Goal: Book appointment/travel/reservation

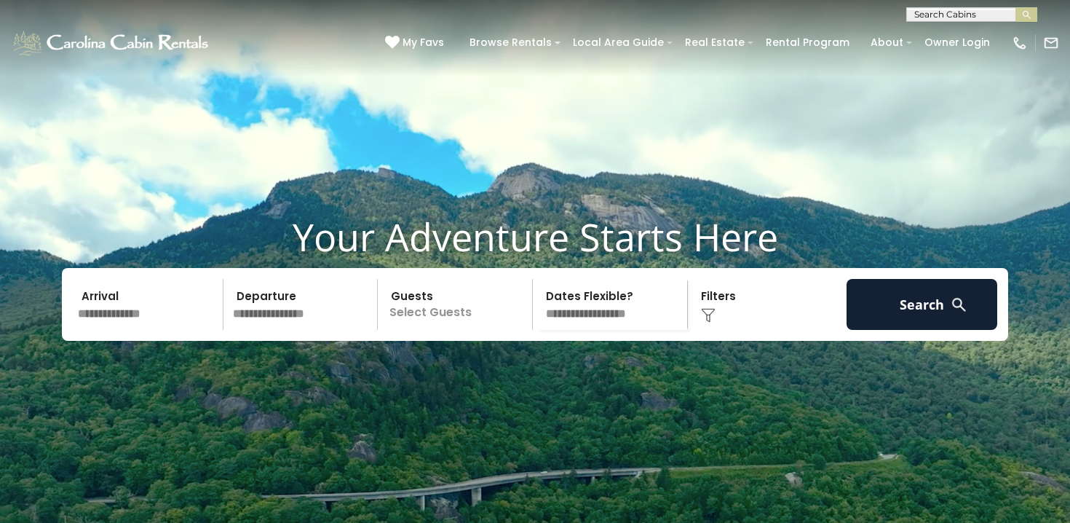
click at [173, 301] on div "Arrival Departure Guests Select Guests Guests - 0 + + **" at bounding box center [535, 304] width 946 height 73
click at [168, 327] on input "text" at bounding box center [148, 304] width 151 height 51
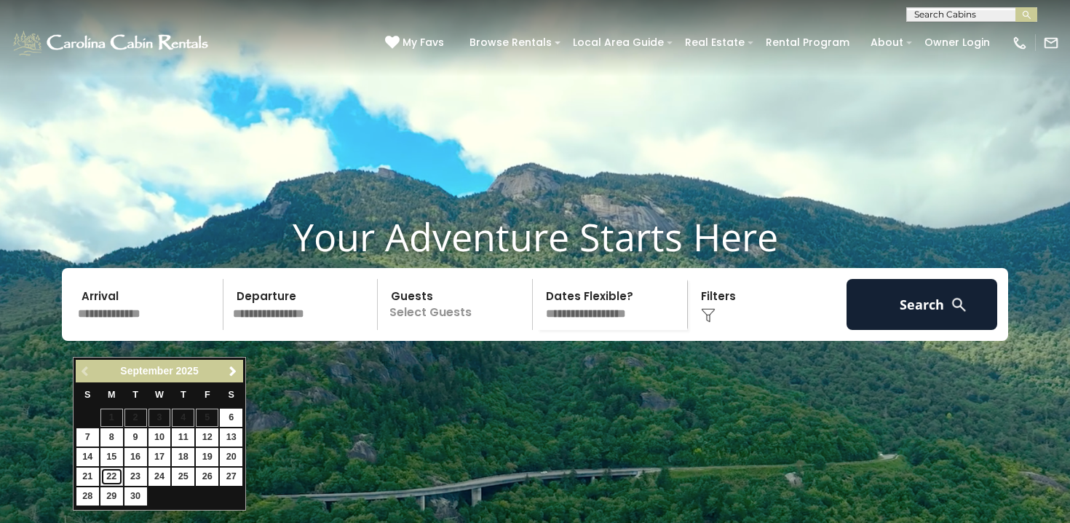
click at [111, 474] on link "22" at bounding box center [111, 476] width 23 height 18
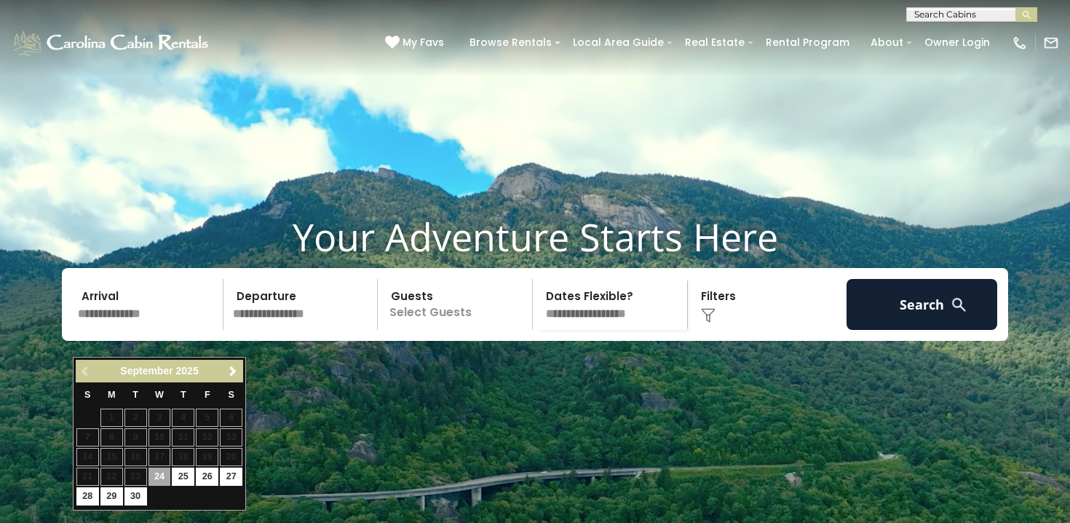
type input "*******"
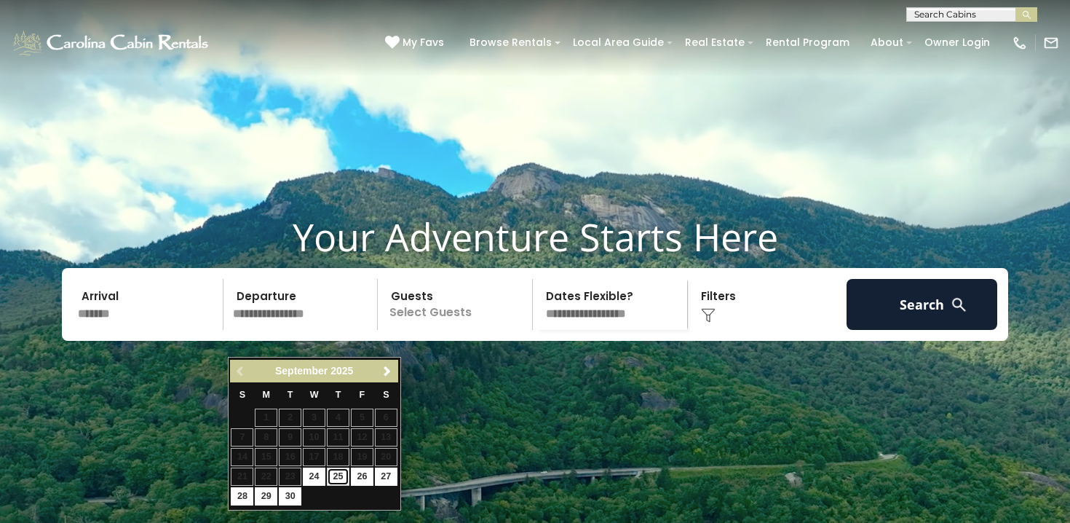
click at [342, 473] on link "25" at bounding box center [338, 476] width 23 height 18
type input "*******"
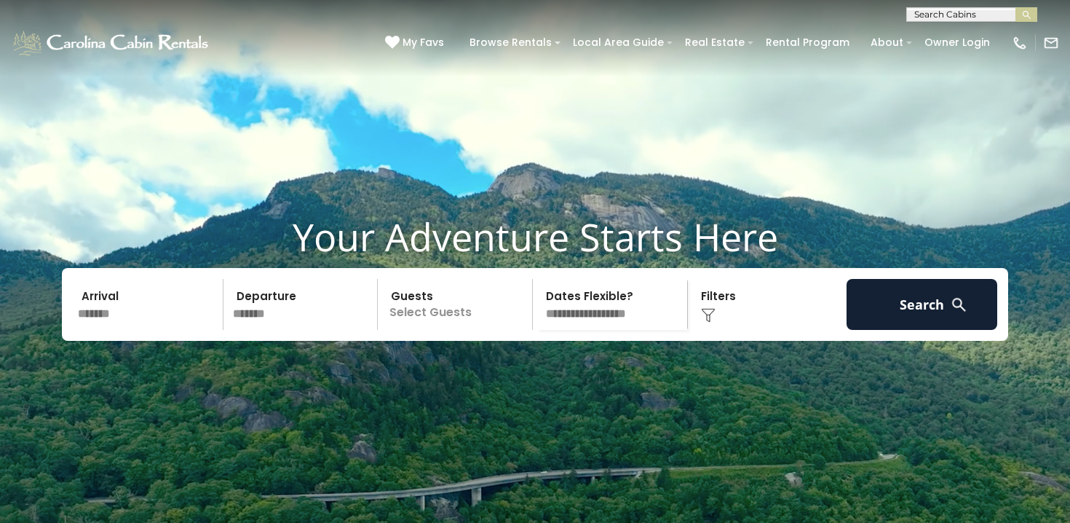
click at [454, 330] on p "Select Guests" at bounding box center [457, 304] width 150 height 51
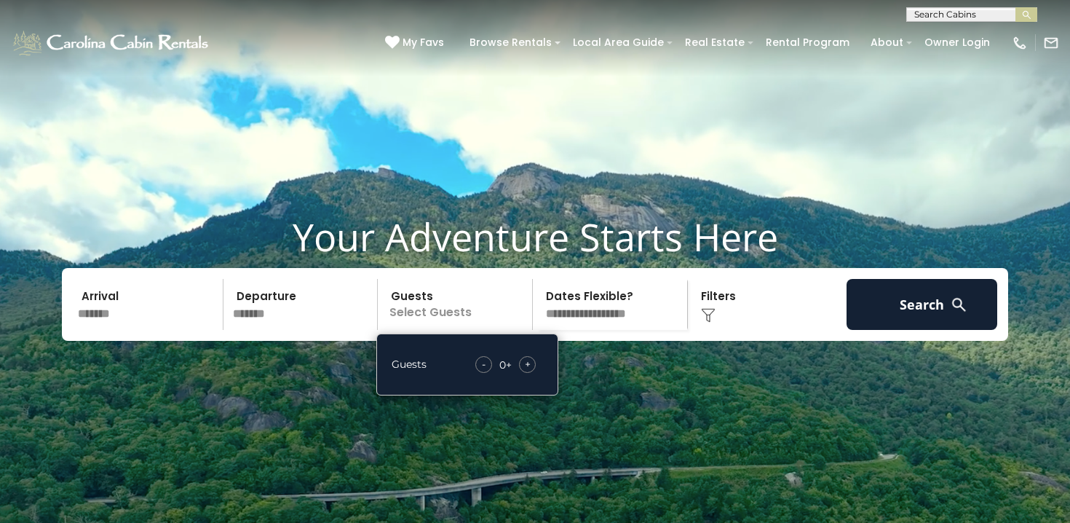
click at [527, 371] on span "+" at bounding box center [528, 364] width 6 height 15
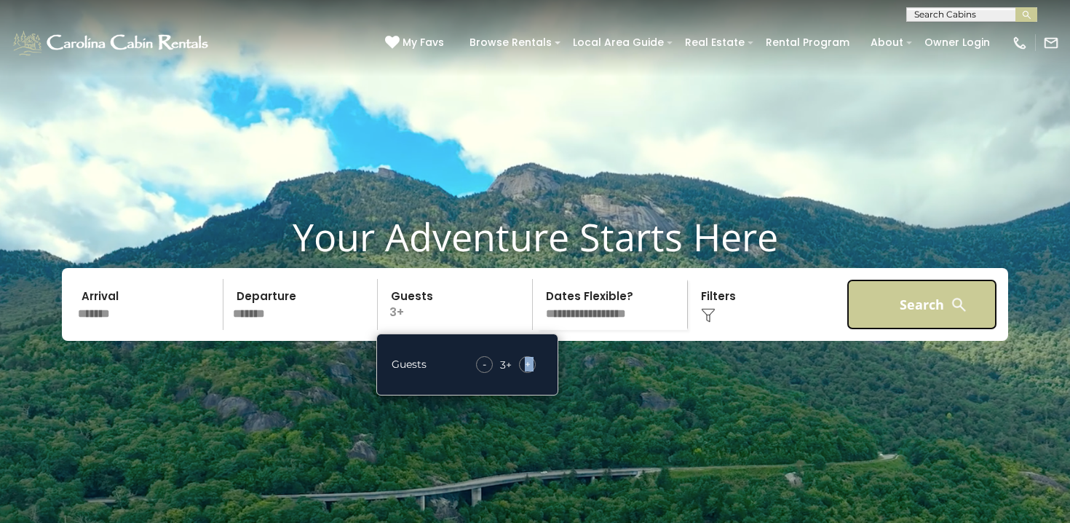
click at [887, 321] on button "Search" at bounding box center [922, 304] width 151 height 51
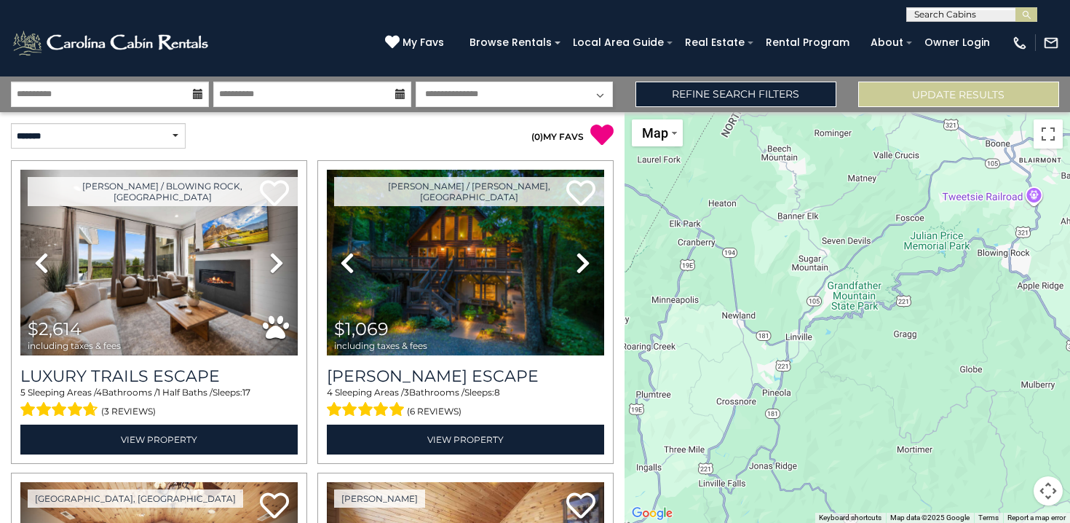
drag, startPoint x: 842, startPoint y: 329, endPoint x: 717, endPoint y: 237, distance: 155.2
click at [718, 237] on div at bounding box center [848, 317] width 446 height 411
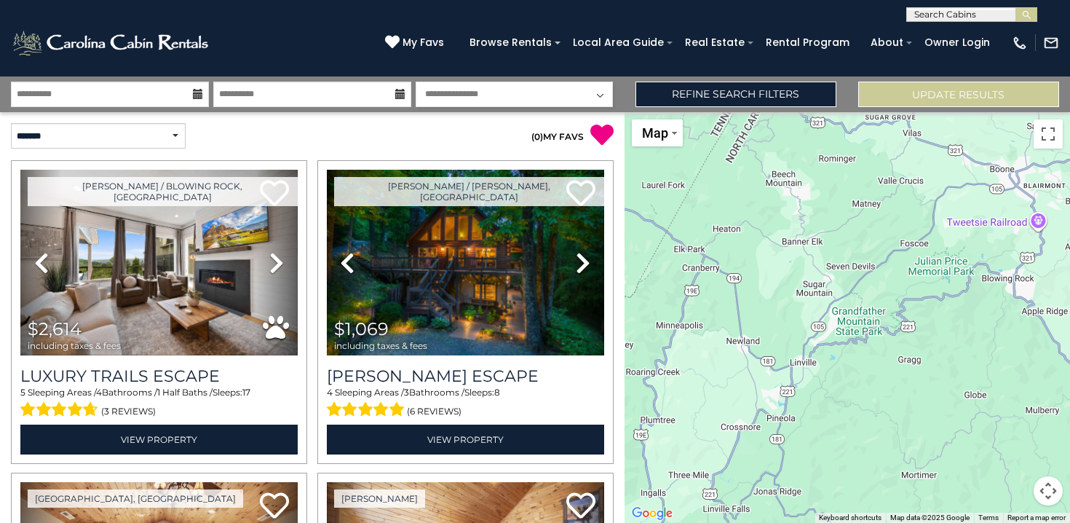
click at [780, 252] on div at bounding box center [848, 317] width 446 height 411
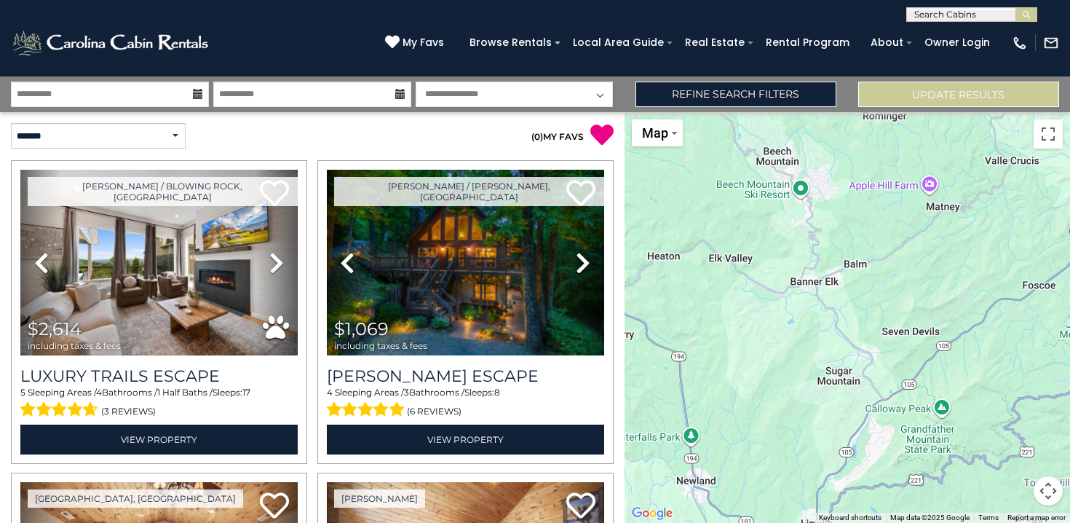
drag, startPoint x: 802, startPoint y: 199, endPoint x: 791, endPoint y: 258, distance: 60.8
click at [791, 258] on div at bounding box center [848, 317] width 446 height 411
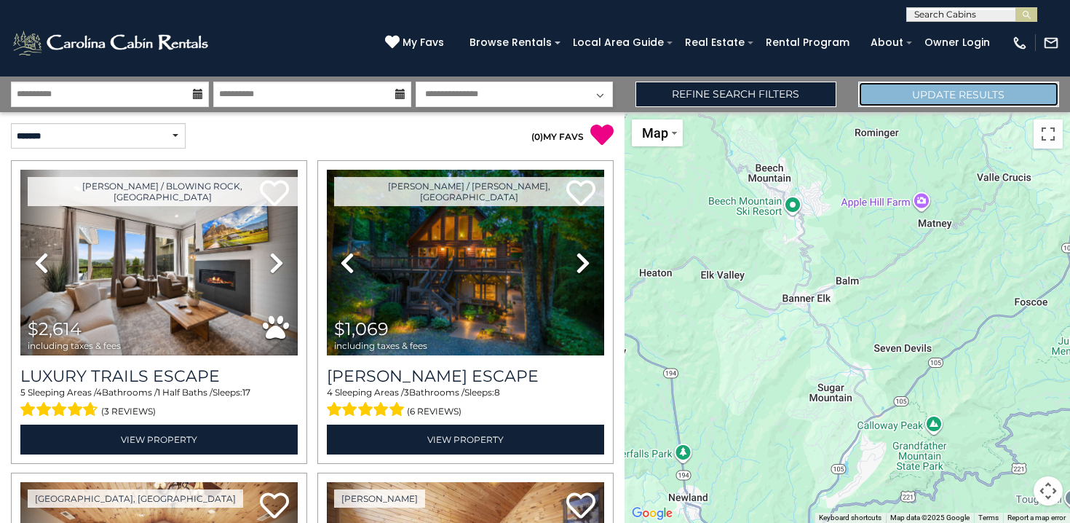
click at [936, 96] on button "Update Results" at bounding box center [958, 94] width 201 height 25
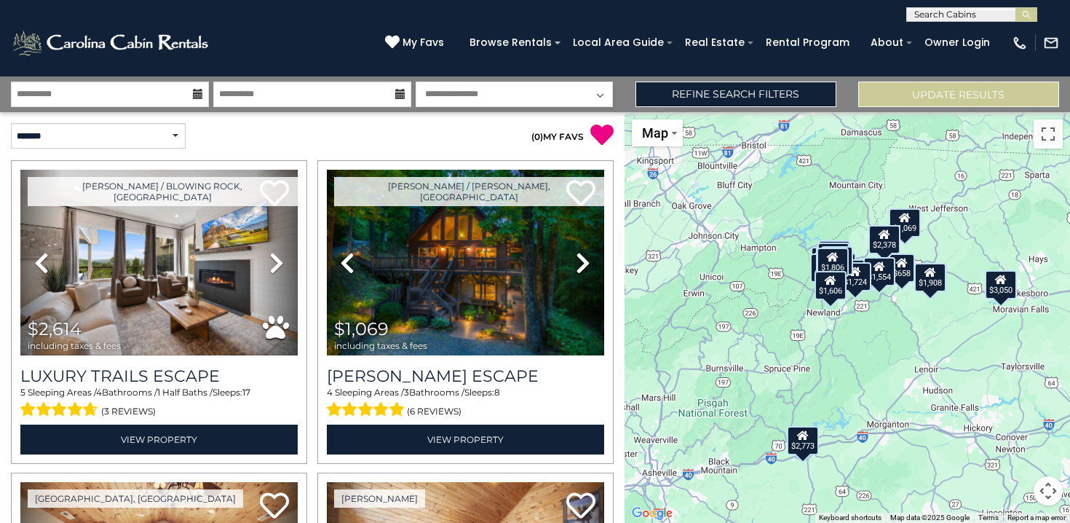
click at [825, 357] on div "$2,614 $1,069 $1,559 $2,773 $1,724 $1,989 $1,961 $1,165 $1,576 $3,050 $1,272 $1…" at bounding box center [848, 317] width 446 height 411
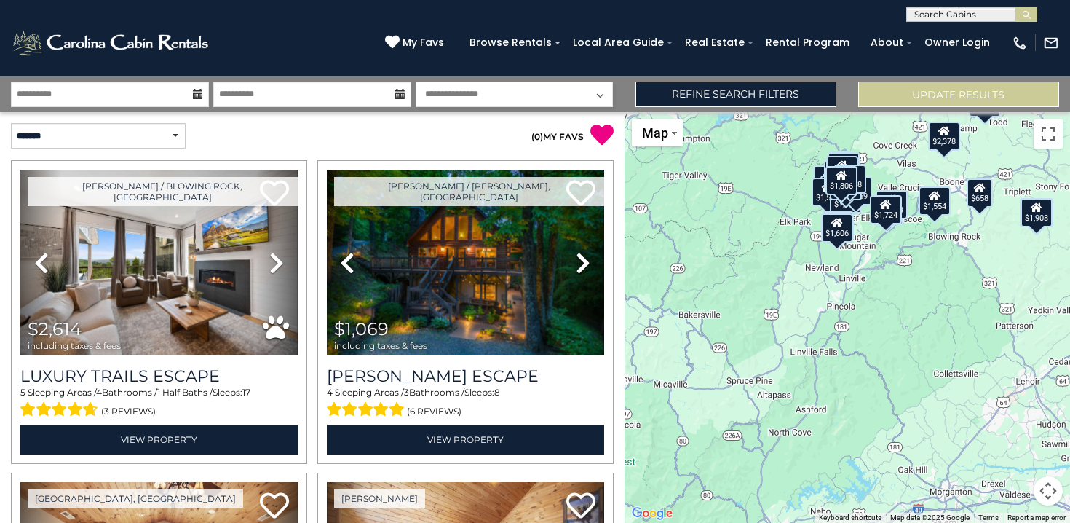
click at [866, 258] on div "$2,614 $1,069 $1,559 $2,773 $1,724 $1,989 $1,961 $1,165 $1,576 $3,050 $1,272 $1…" at bounding box center [848, 317] width 446 height 411
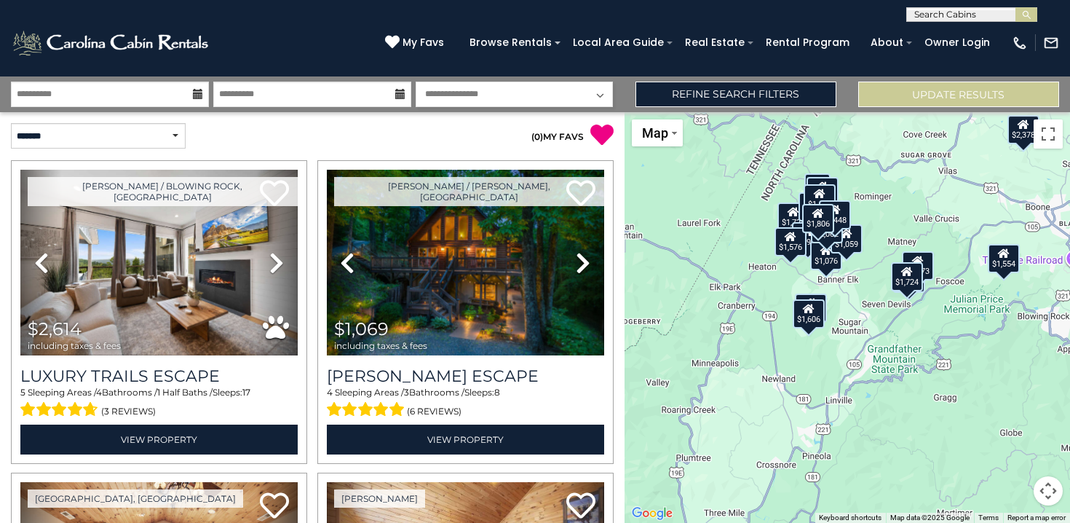
drag, startPoint x: 866, startPoint y: 258, endPoint x: 851, endPoint y: 413, distance: 155.0
click at [856, 414] on div "$2,614 $1,069 $1,559 $2,773 $1,724 $1,989 $1,961 $1,165 $1,576 $3,050 $1,272 $1…" at bounding box center [848, 317] width 446 height 411
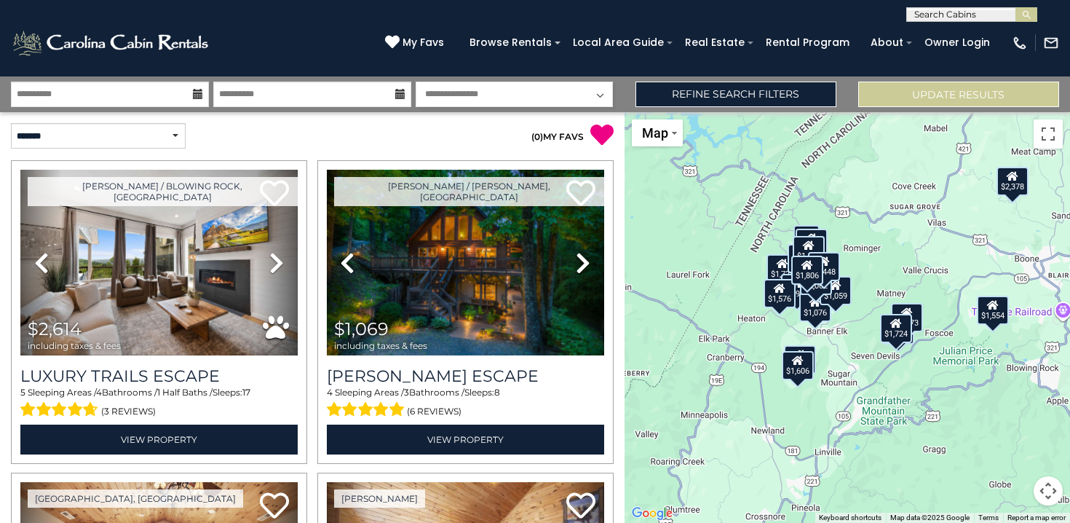
click at [855, 341] on div "$2,614 $1,069 $1,559 $2,773 $1,724 $1,989 $1,961 $1,165 $1,576 $3,050 $1,272 $1…" at bounding box center [848, 317] width 446 height 411
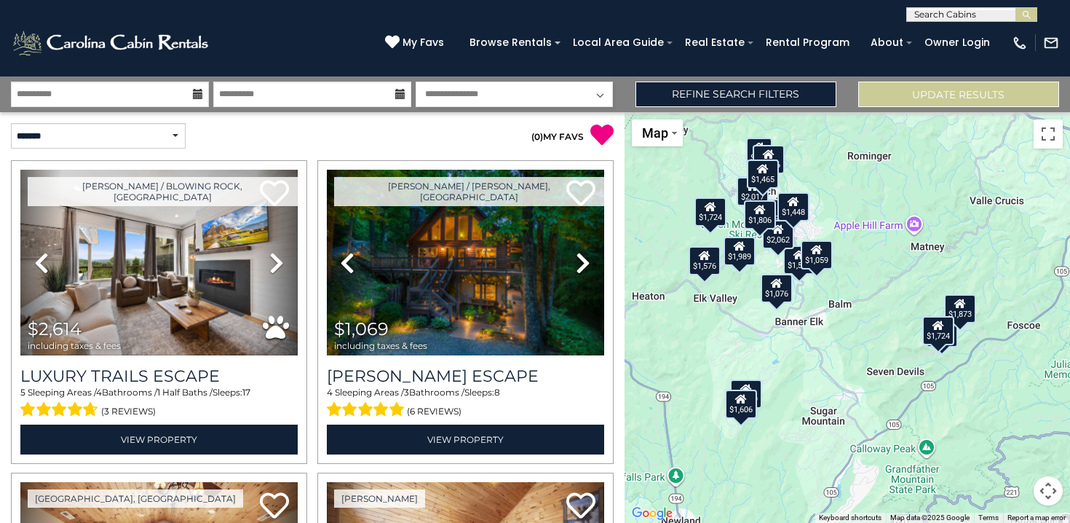
click at [778, 288] on div "$1,076" at bounding box center [777, 288] width 32 height 29
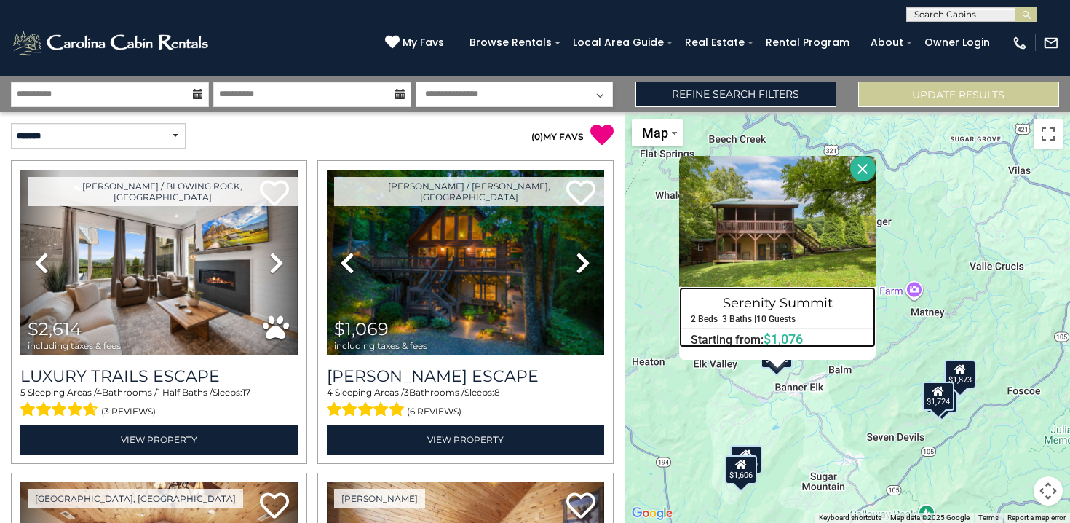
click at [807, 298] on h4 "Serenity Summit" at bounding box center [777, 302] width 195 height 23
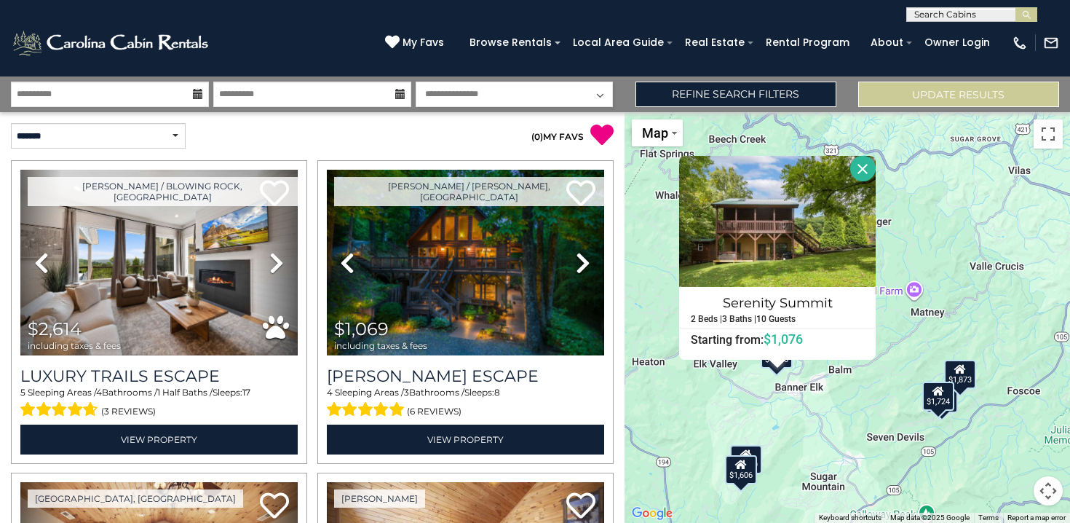
click at [912, 470] on div "$2,614 $1,069 $1,559 $2,773 $1,724 $1,989 $1,961 $1,165 $1,576 $3,050 $1,272 $1…" at bounding box center [848, 317] width 446 height 411
click at [856, 174] on button "Close" at bounding box center [862, 168] width 25 height 25
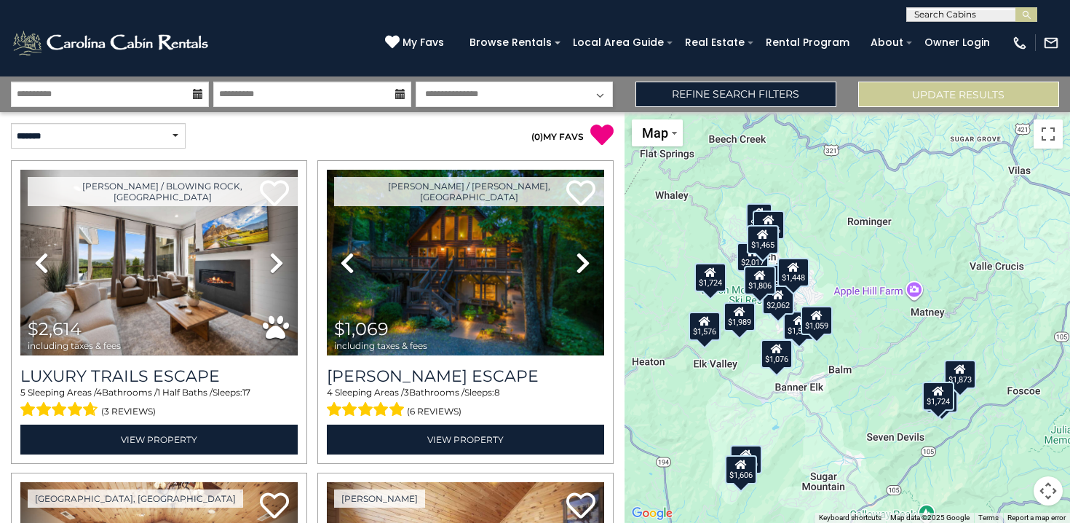
click at [793, 323] on icon at bounding box center [799, 320] width 12 height 10
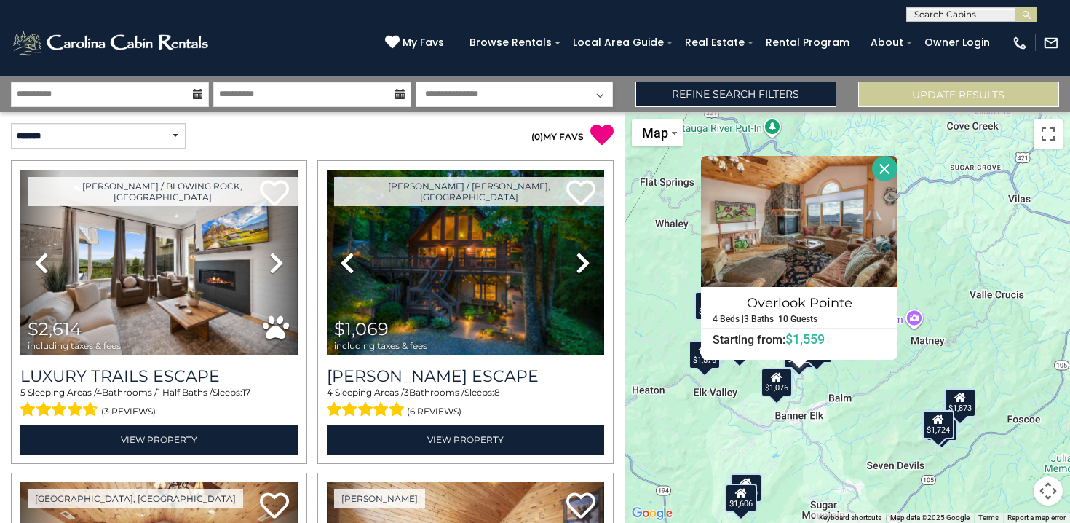
click at [822, 365] on div "$2,614 $1,069 $1,559 $2,773 $1,724 $1,989 $1,961 $1,165 $1,576 $3,050 $1,272 $1…" at bounding box center [848, 317] width 446 height 411
click at [821, 369] on div "$2,614 $1,069 $1,559 $2,773 $1,724 $1,989 $1,961 $1,165 $1,576 $3,050 $1,272 $1…" at bounding box center [848, 317] width 446 height 411
click at [823, 387] on div "$2,614 $1,069 $1,559 $2,773 $1,724 $1,989 $1,961 $1,165 $1,576 $3,050 $1,272 $1…" at bounding box center [848, 317] width 446 height 411
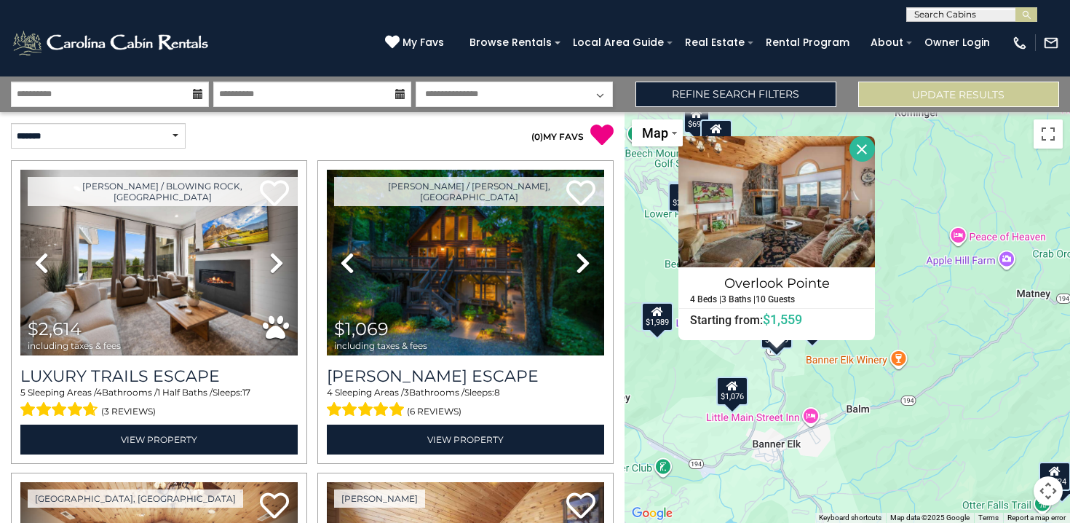
click at [862, 151] on button "Close" at bounding box center [862, 148] width 25 height 25
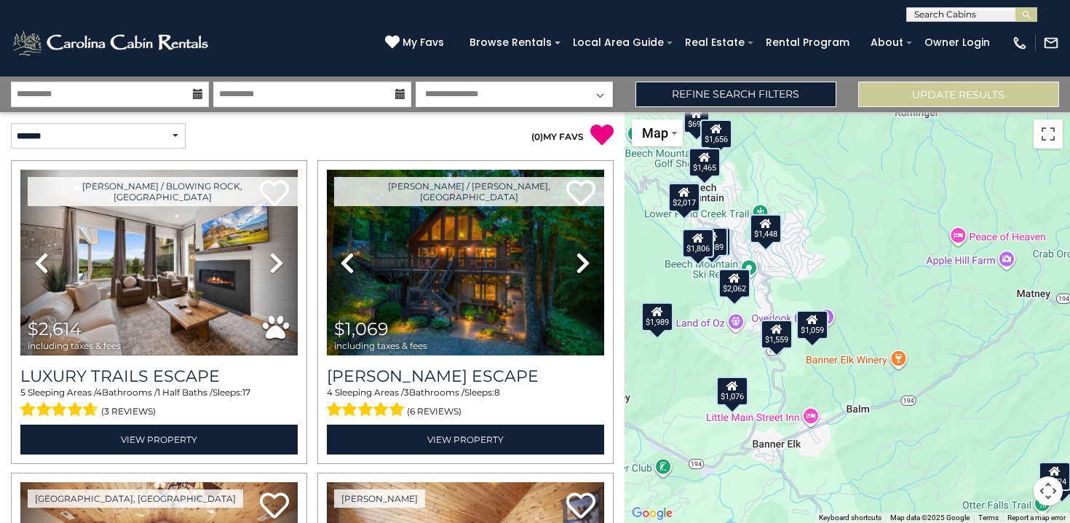
click at [810, 328] on div "$1,059" at bounding box center [812, 324] width 32 height 29
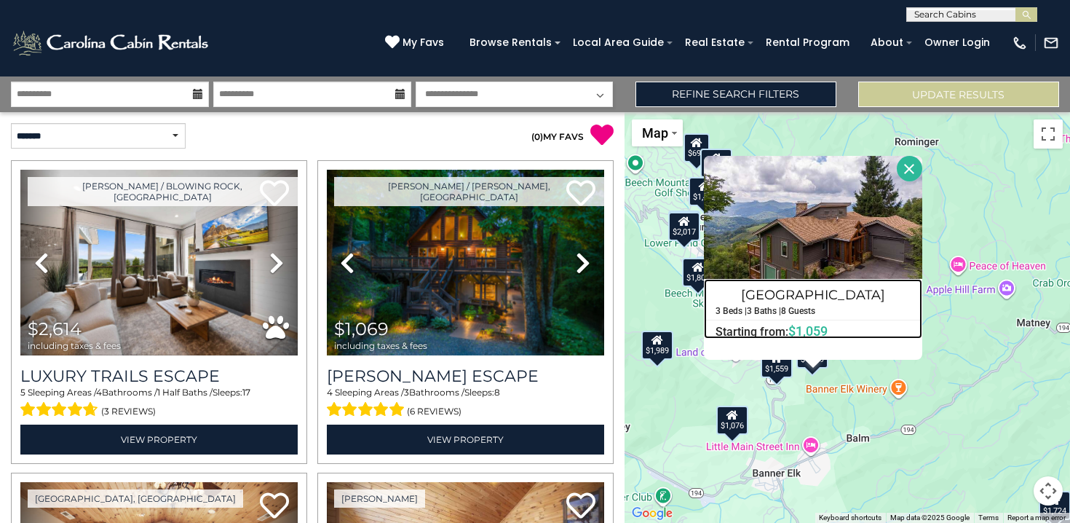
click at [804, 316] on div "Grandview Haven 3 Beds | 3 Baths | 8 Guests Distance from your point: %dist% %d…" at bounding box center [813, 309] width 218 height 60
click at [829, 387] on div "$2,614 $1,069 $1,559 $2,773 $1,724 $1,989 $1,961 $1,165 $1,576 $3,050 $1,272 $1…" at bounding box center [848, 317] width 446 height 411
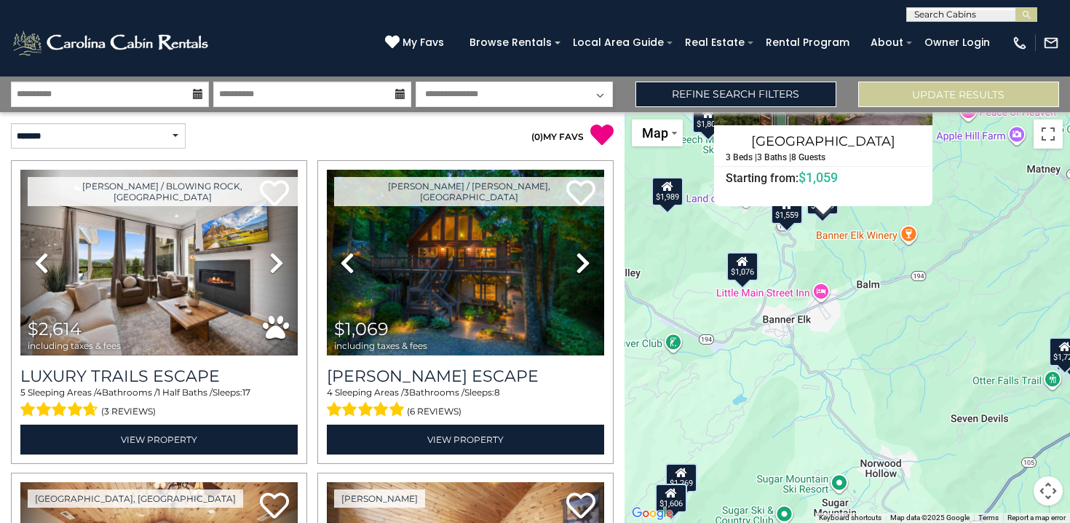
drag, startPoint x: 829, startPoint y: 387, endPoint x: 839, endPoint y: 232, distance: 156.1
click at [839, 232] on div "$2,614 $1,069 $1,559 $2,773 $1,724 $1,989 $1,961 $1,165 $1,576 $3,050 $1,272 $1…" at bounding box center [848, 317] width 446 height 411
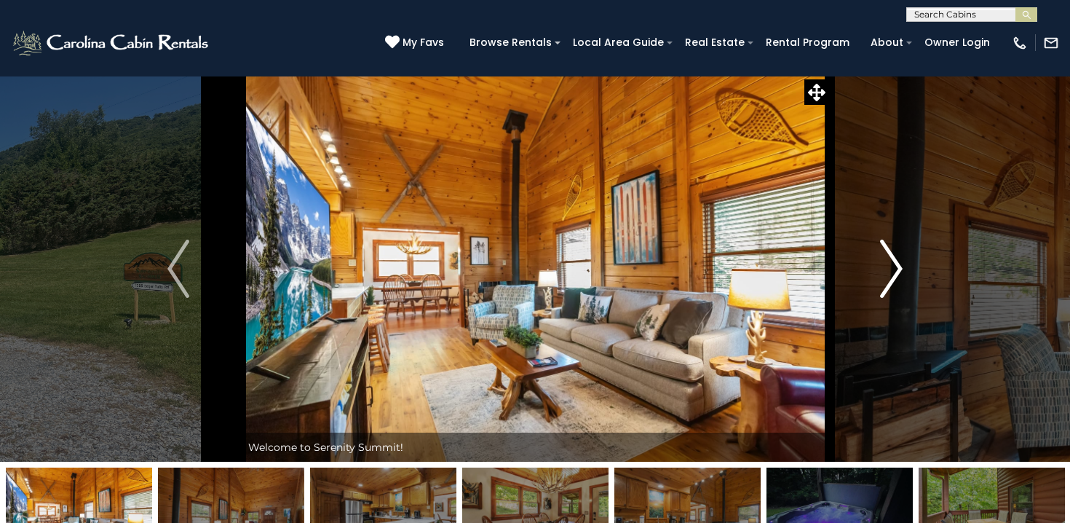
click at [911, 287] on button "Next" at bounding box center [891, 269] width 124 height 386
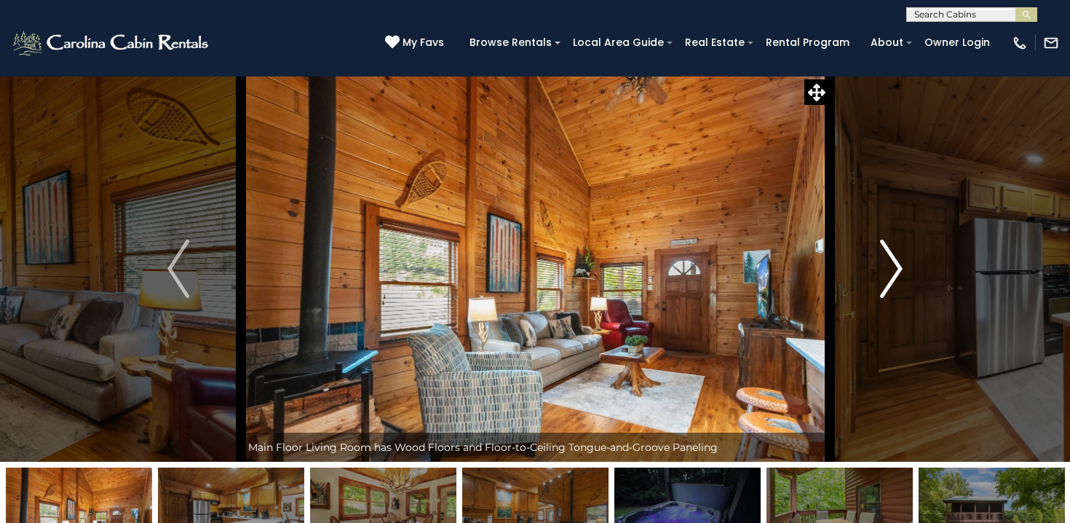
click at [911, 287] on button "Next" at bounding box center [891, 269] width 124 height 386
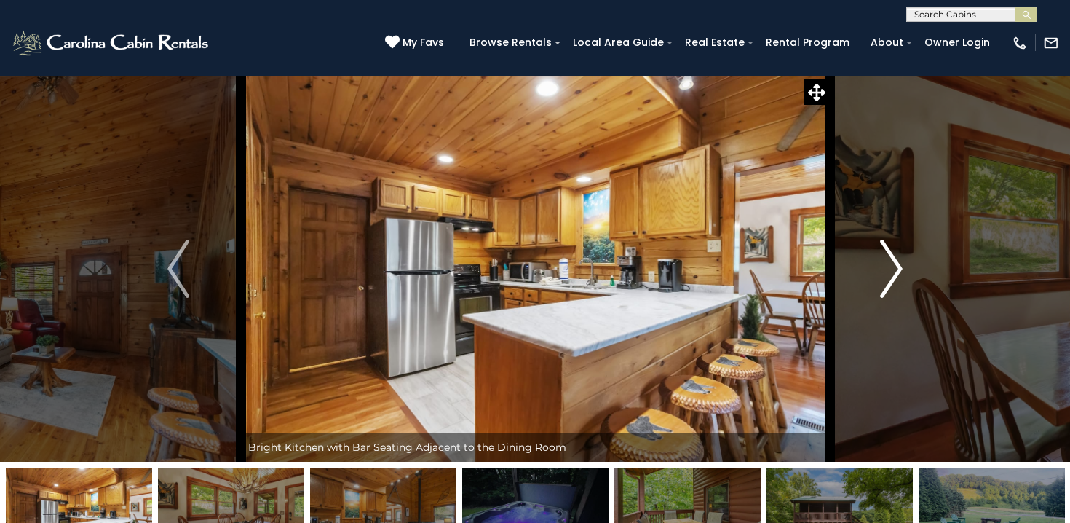
click at [911, 287] on button "Next" at bounding box center [891, 269] width 124 height 386
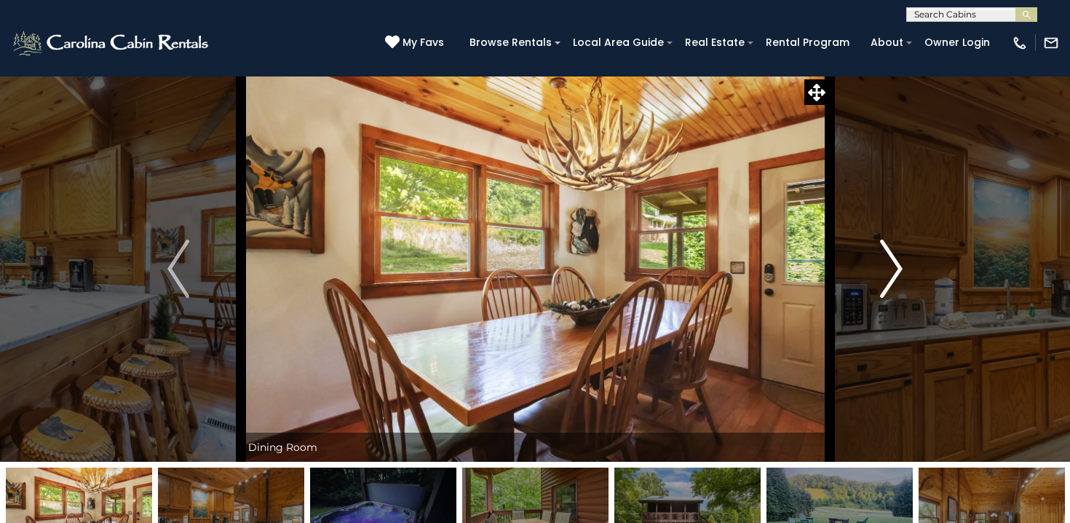
click at [911, 287] on button "Next" at bounding box center [891, 269] width 124 height 386
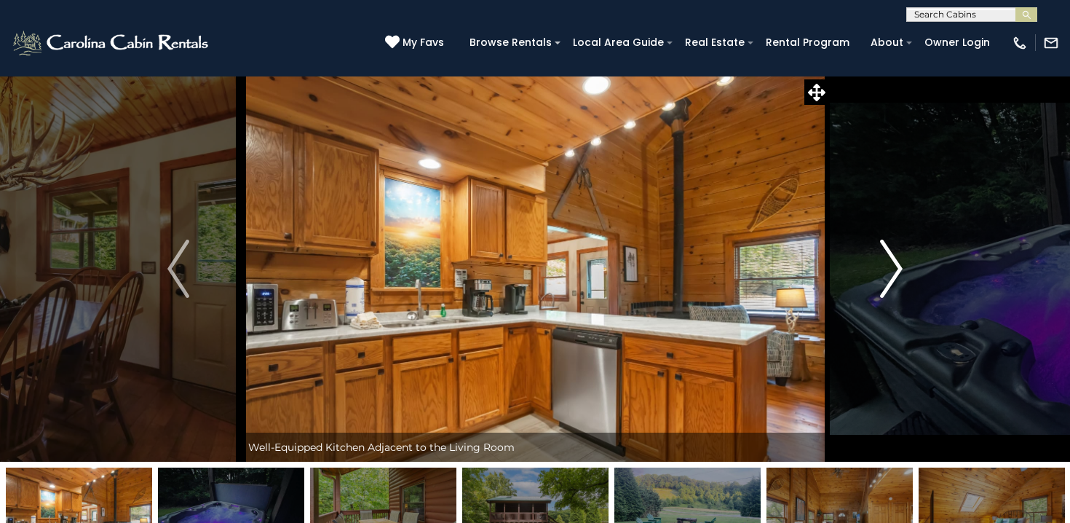
click at [911, 287] on button "Next" at bounding box center [891, 269] width 124 height 386
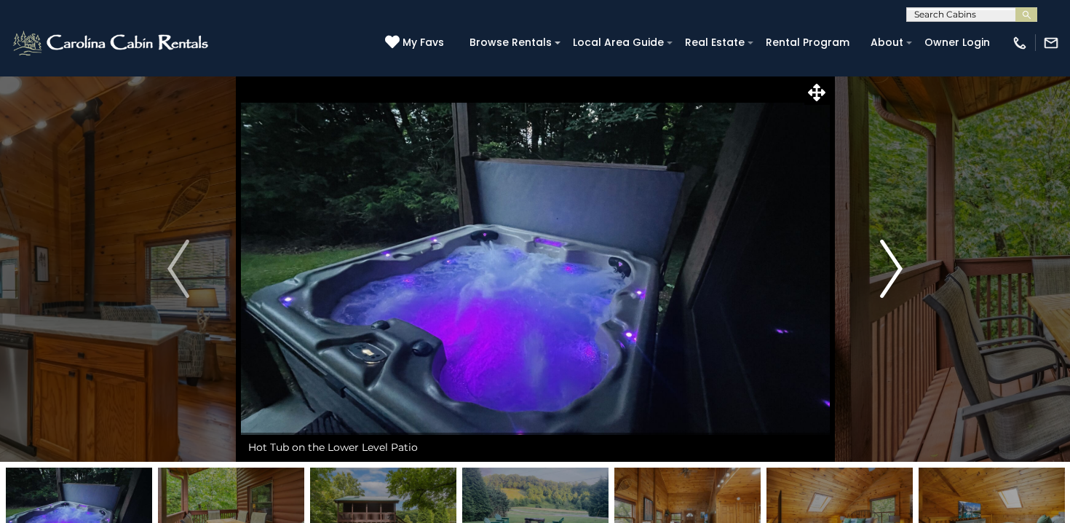
click at [911, 287] on button "Next" at bounding box center [891, 269] width 124 height 386
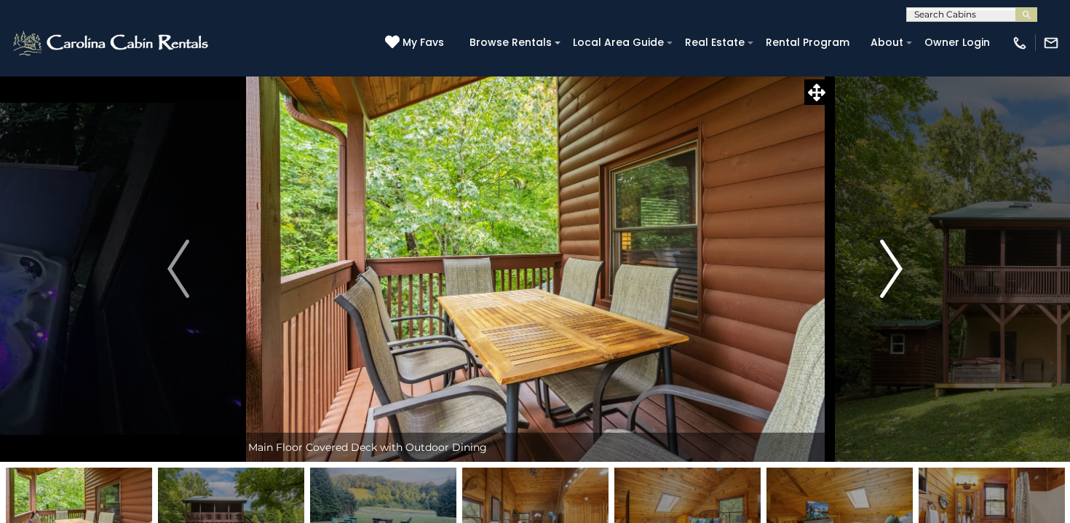
click at [911, 287] on button "Next" at bounding box center [891, 269] width 124 height 386
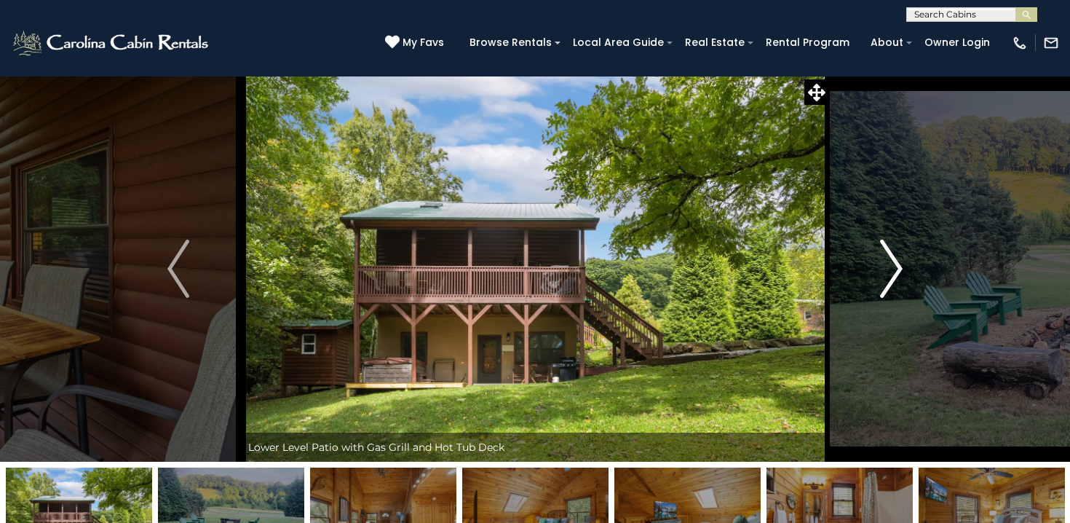
click at [911, 287] on button "Next" at bounding box center [891, 269] width 124 height 386
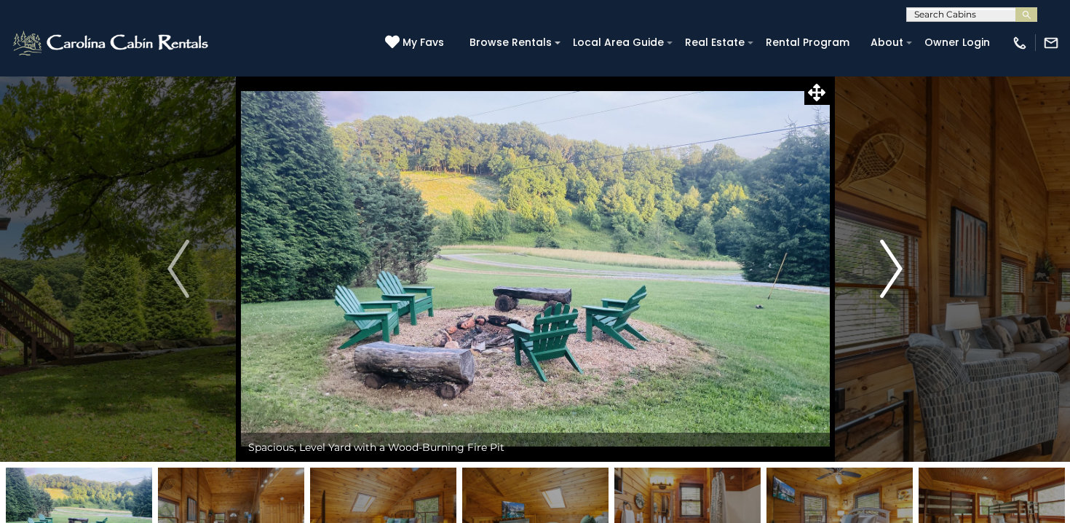
click at [911, 287] on button "Next" at bounding box center [891, 269] width 124 height 386
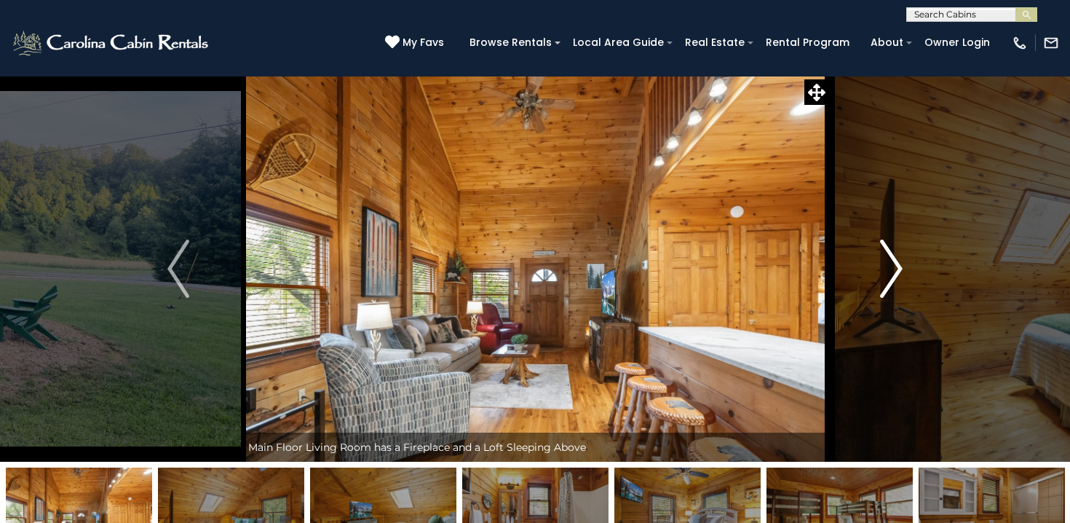
click at [911, 287] on button "Next" at bounding box center [891, 269] width 124 height 386
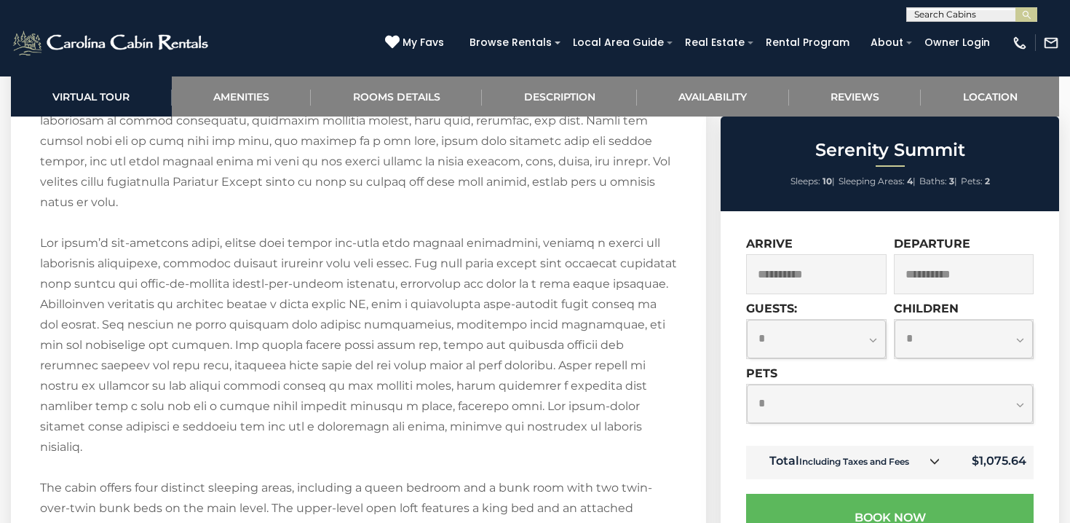
scroll to position [2216, 0]
click at [1007, 89] on link "Location" at bounding box center [990, 96] width 138 height 40
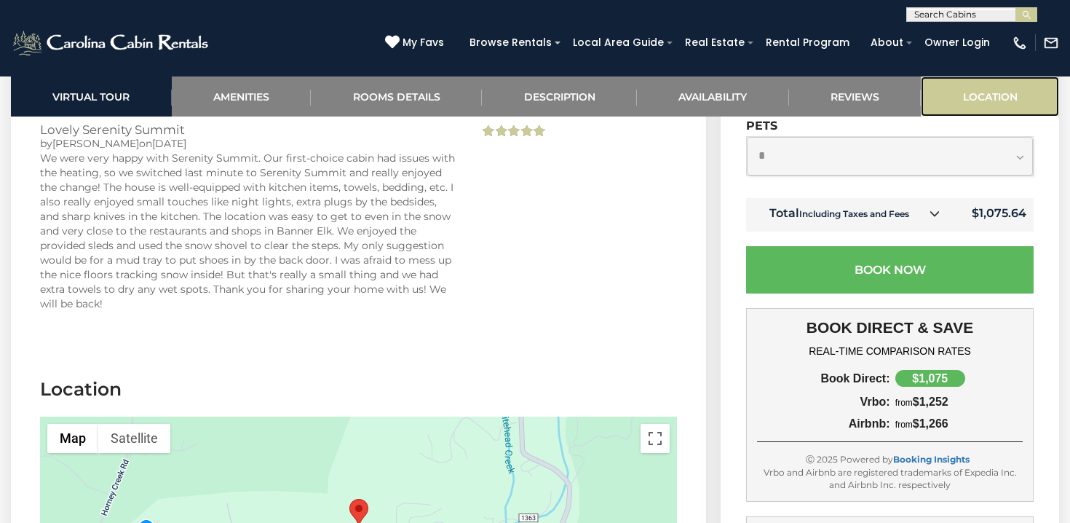
scroll to position [3916, 0]
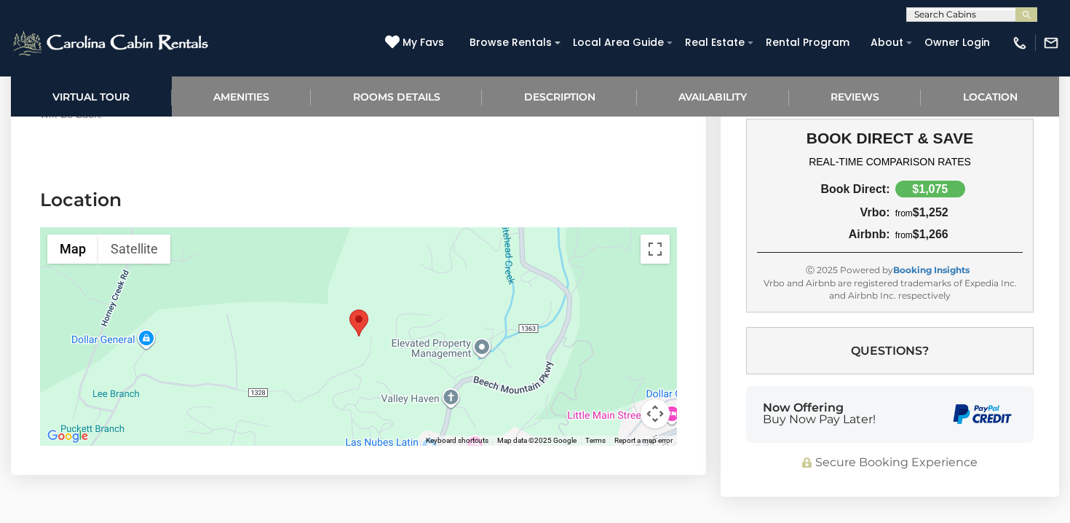
click at [669, 399] on gmp-internal-camera-control at bounding box center [655, 413] width 29 height 29
click at [659, 399] on button "Map camera controls" at bounding box center [655, 413] width 29 height 29
click at [607, 399] on button "Zoom out" at bounding box center [618, 413] width 29 height 29
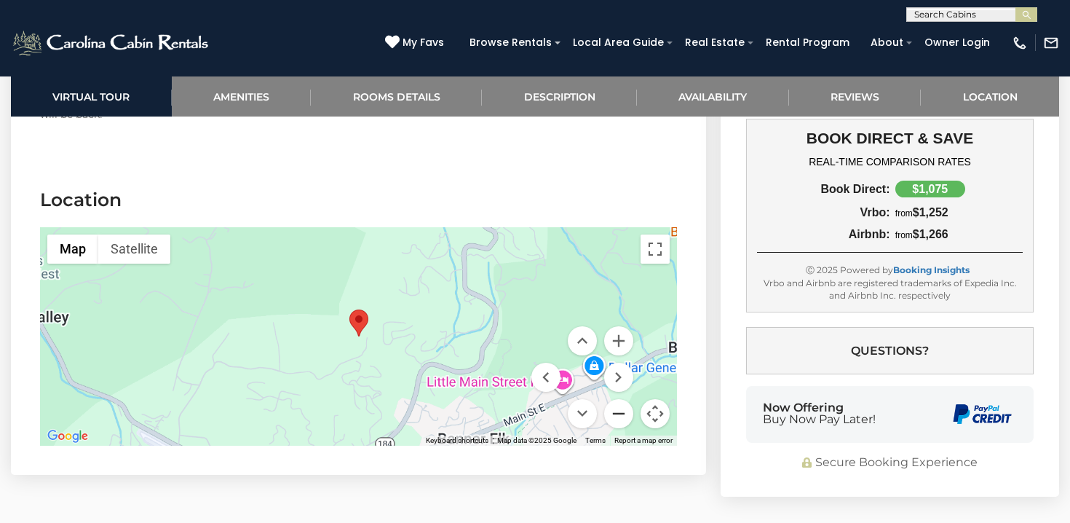
click at [610, 399] on button "Zoom out" at bounding box center [618, 413] width 29 height 29
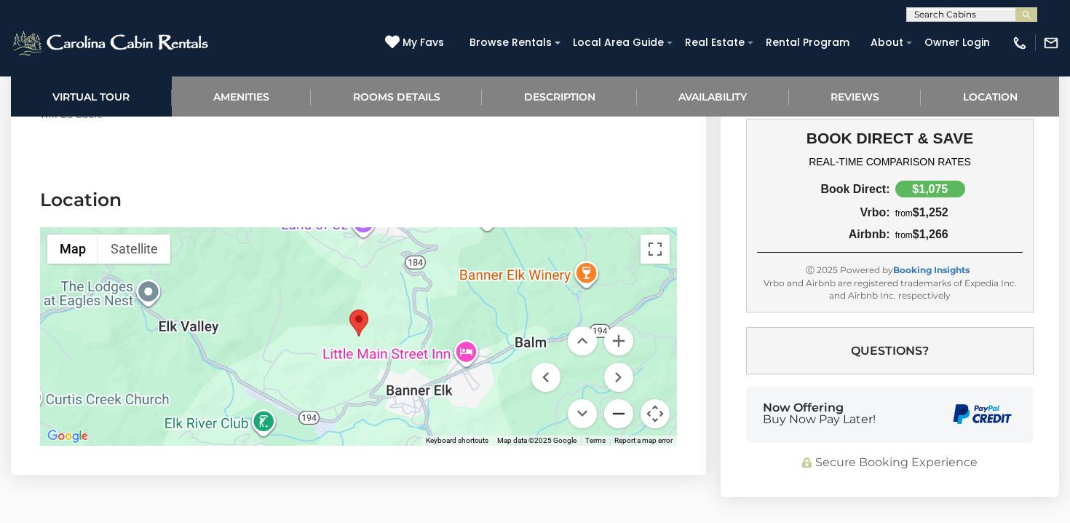
click at [610, 399] on button "Zoom out" at bounding box center [618, 413] width 29 height 29
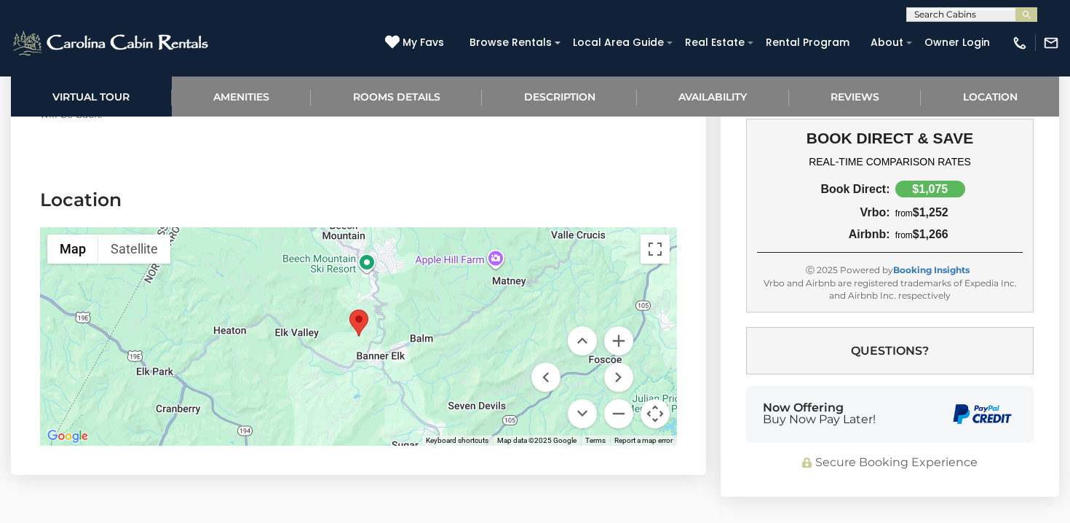
click at [419, 294] on div at bounding box center [358, 336] width 637 height 218
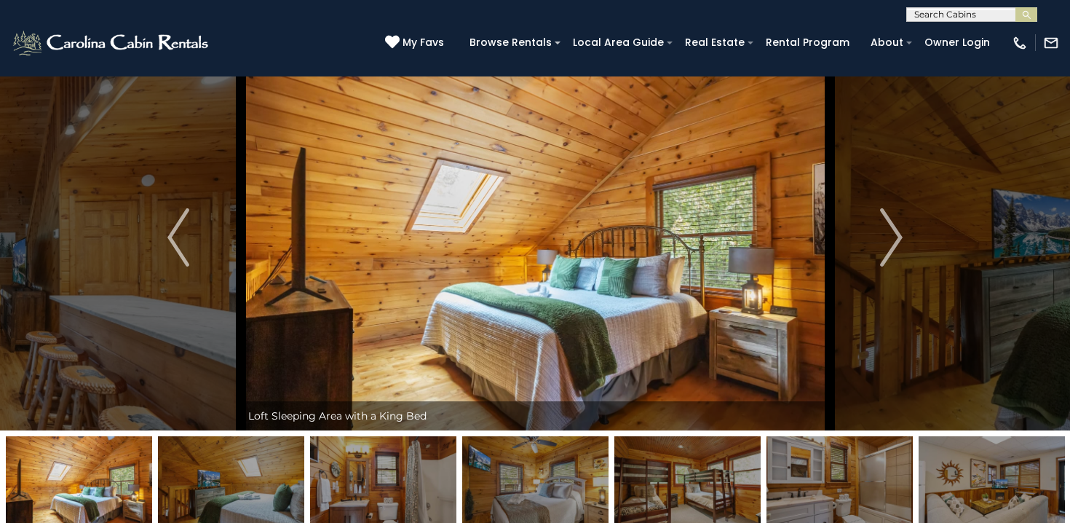
scroll to position [0, 0]
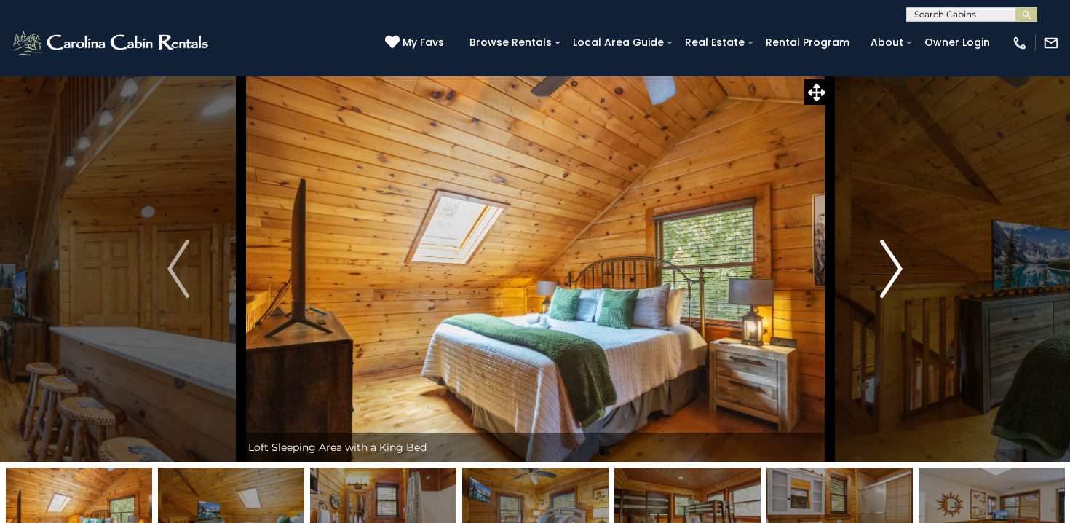
click at [874, 256] on button "Next" at bounding box center [891, 269] width 124 height 386
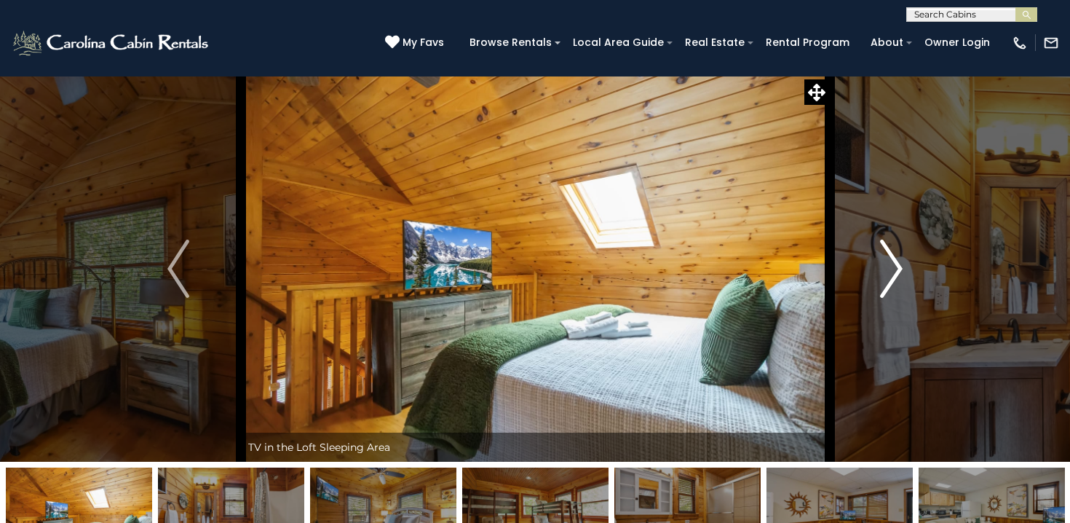
click at [874, 256] on button "Next" at bounding box center [891, 269] width 124 height 386
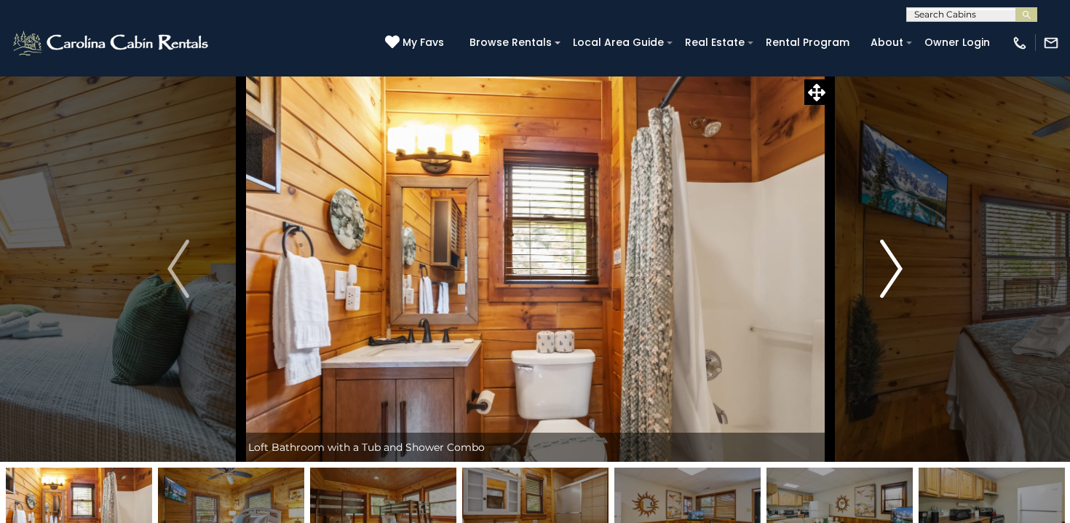
click at [874, 256] on button "Next" at bounding box center [891, 269] width 124 height 386
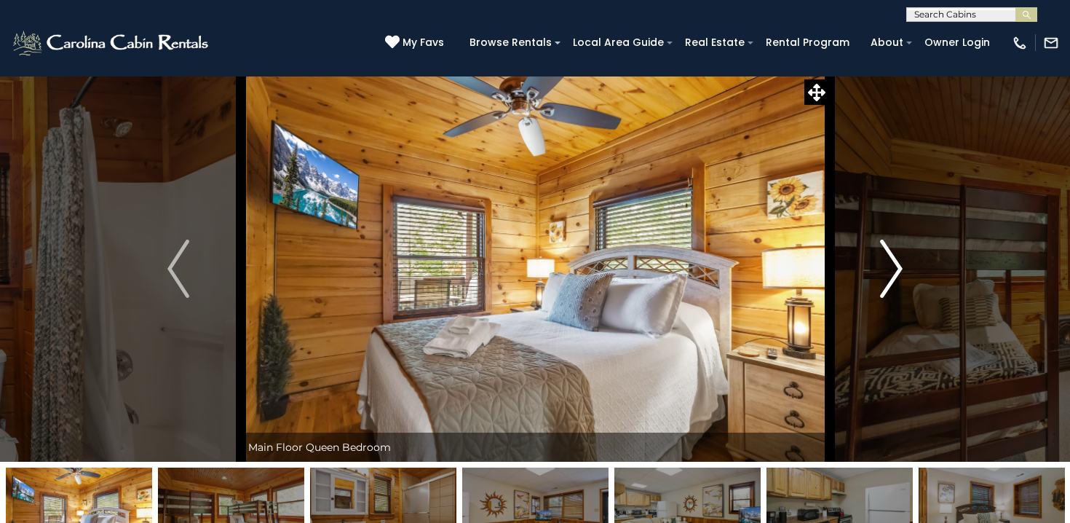
click at [874, 256] on button "Next" at bounding box center [891, 269] width 124 height 386
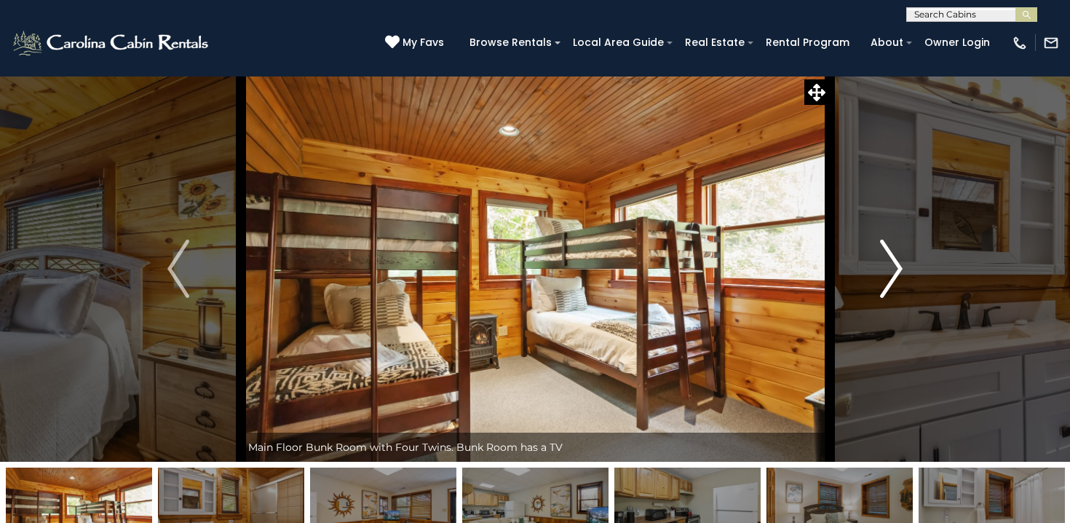
click at [874, 256] on button "Next" at bounding box center [891, 269] width 124 height 386
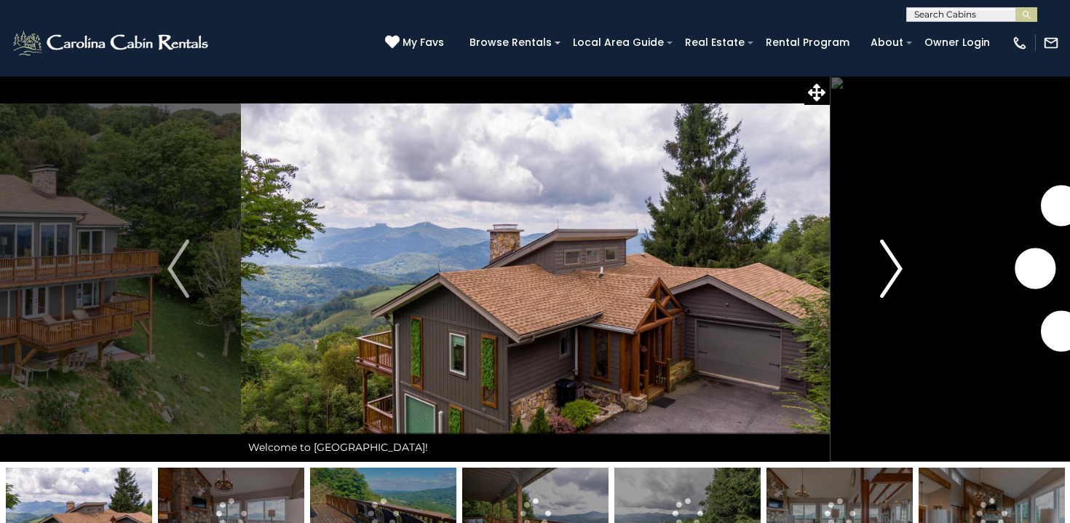
click at [895, 268] on img "Next" at bounding box center [892, 269] width 22 height 58
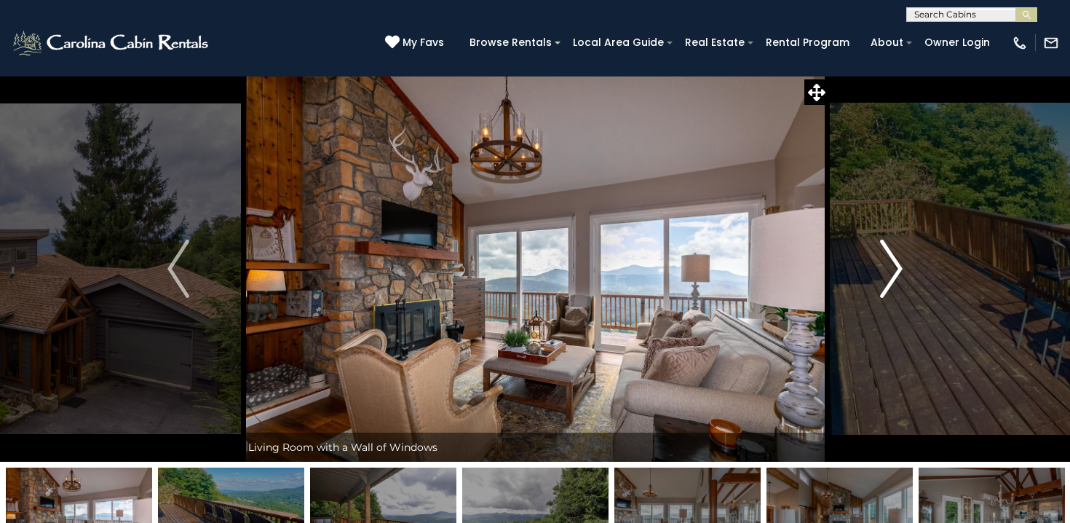
click at [895, 268] on img "Next" at bounding box center [892, 269] width 22 height 58
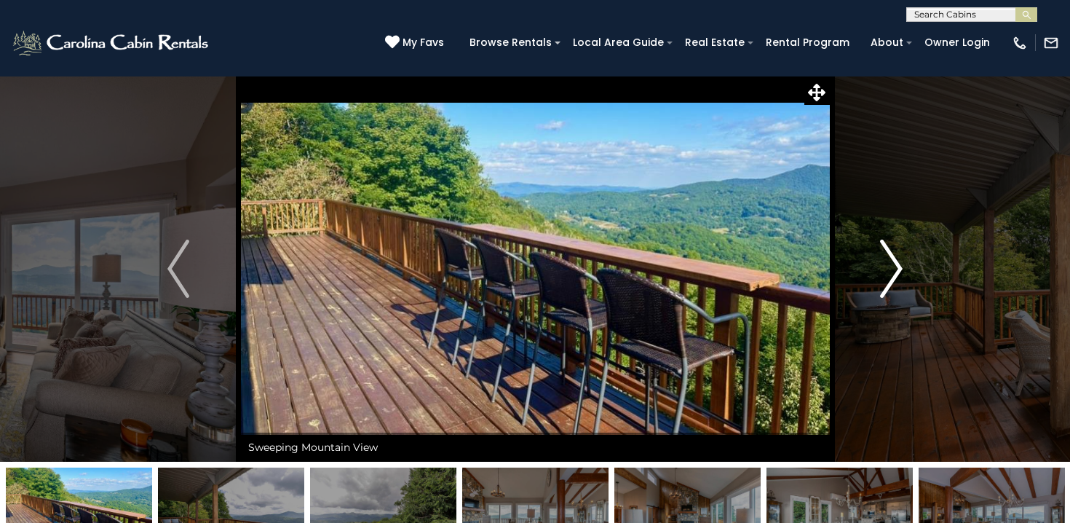
click at [895, 268] on img "Next" at bounding box center [892, 269] width 22 height 58
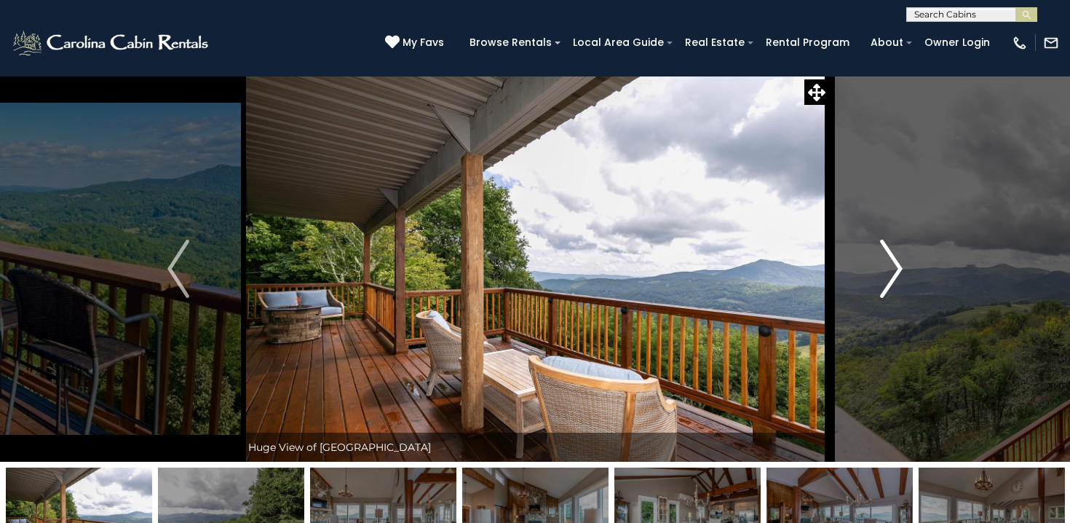
click at [895, 268] on img "Next" at bounding box center [892, 269] width 22 height 58
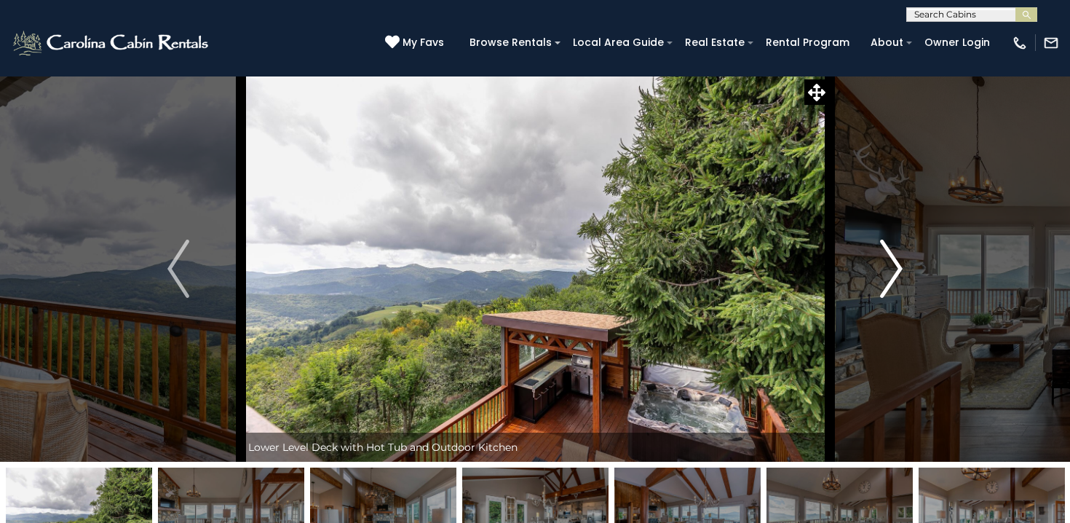
click at [895, 268] on img "Next" at bounding box center [892, 269] width 22 height 58
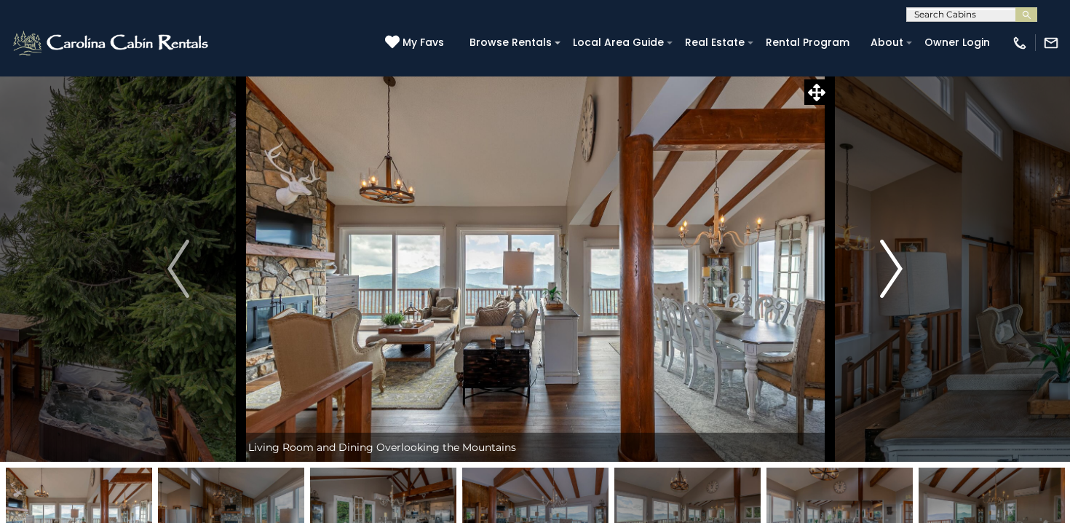
click at [895, 268] on img "Next" at bounding box center [892, 269] width 22 height 58
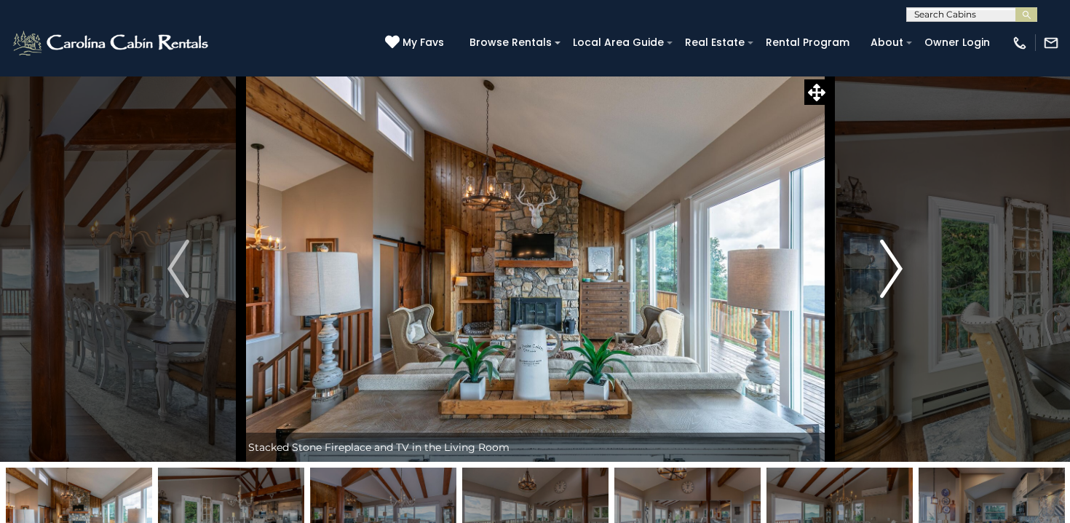
click at [895, 268] on img "Next" at bounding box center [892, 269] width 22 height 58
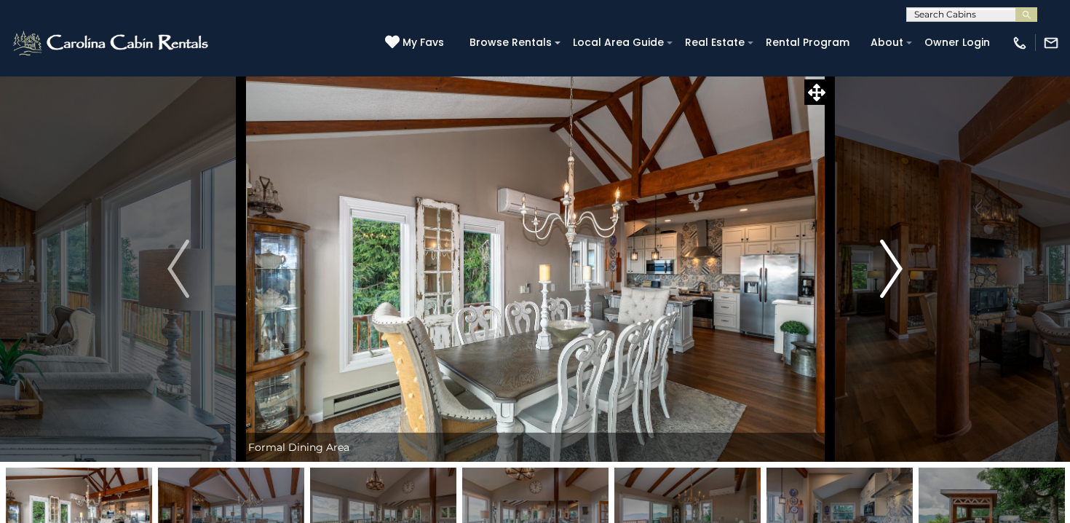
click at [895, 268] on img "Next" at bounding box center [892, 269] width 22 height 58
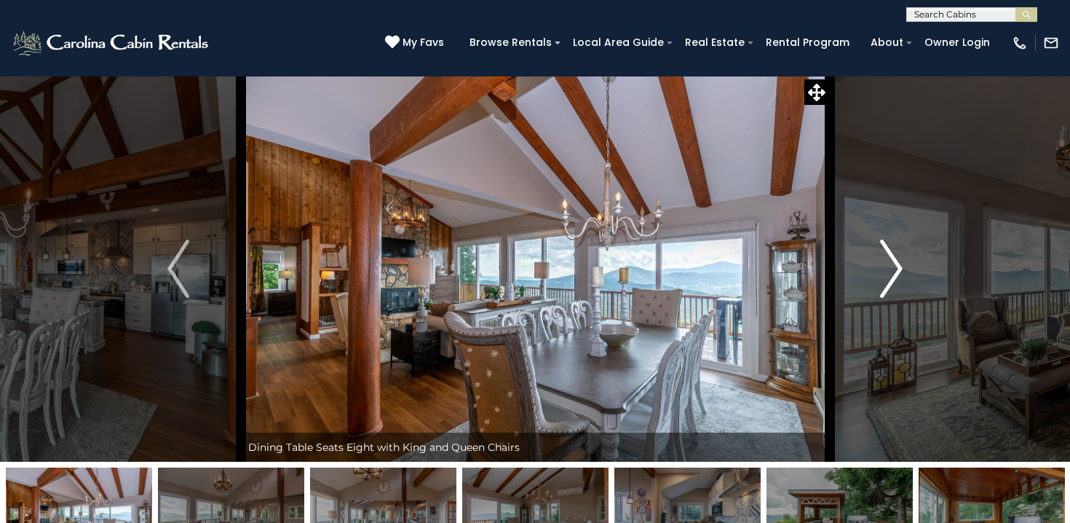
click at [895, 268] on img "Next" at bounding box center [892, 269] width 22 height 58
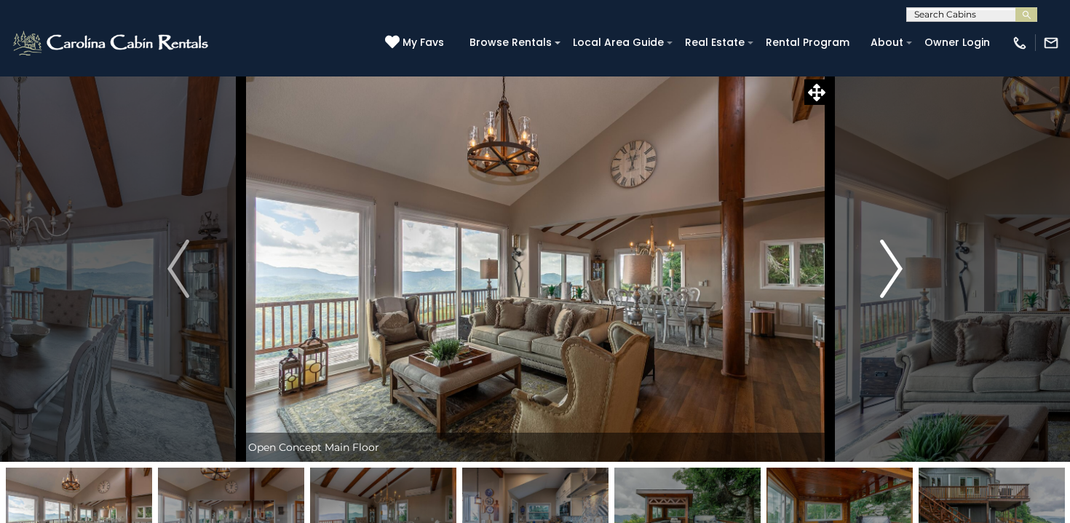
click at [895, 268] on img "Next" at bounding box center [892, 269] width 22 height 58
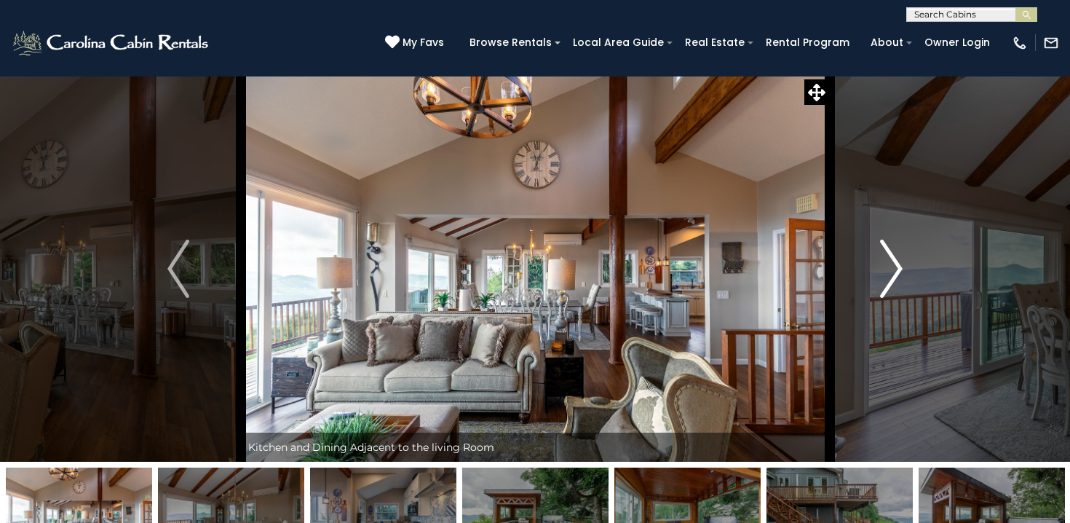
click at [895, 268] on img "Next" at bounding box center [892, 269] width 22 height 58
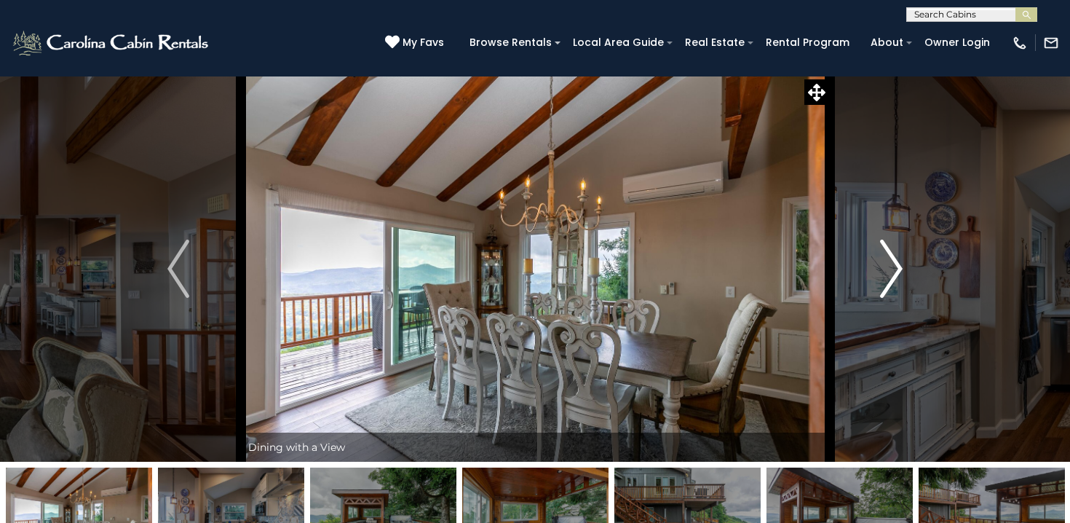
click at [895, 268] on img "Next" at bounding box center [892, 269] width 22 height 58
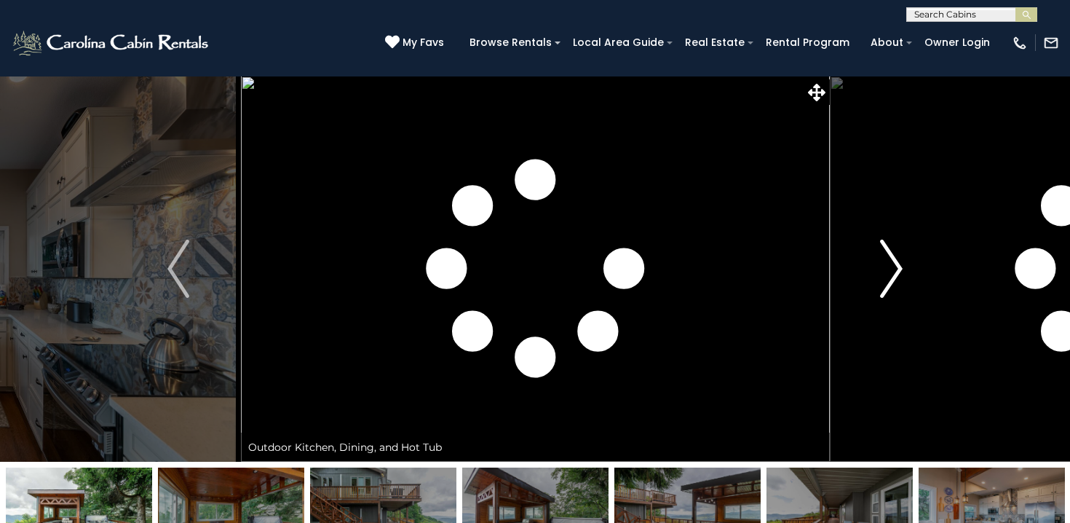
click at [895, 268] on img "Next" at bounding box center [892, 269] width 22 height 58
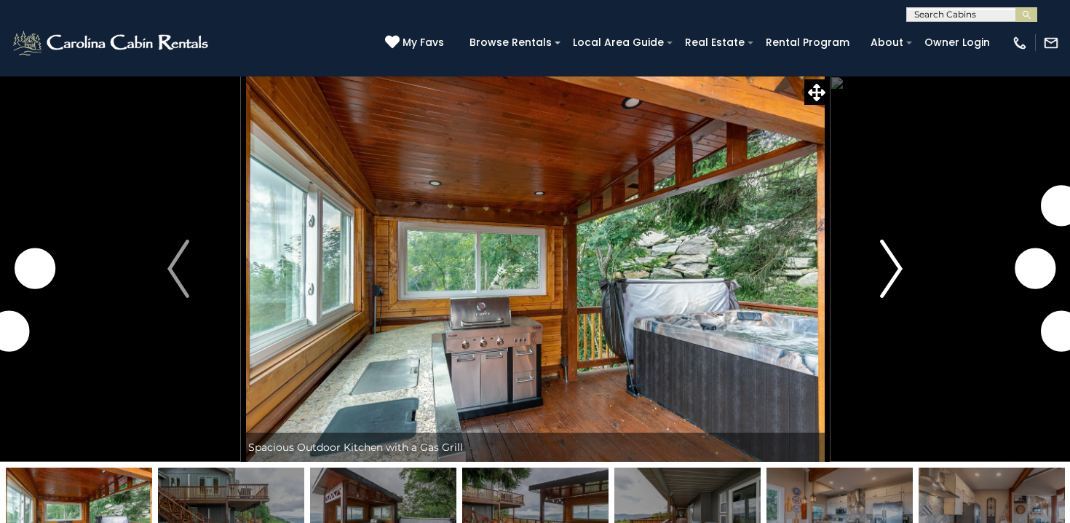
click at [895, 268] on img "Next" at bounding box center [892, 269] width 22 height 58
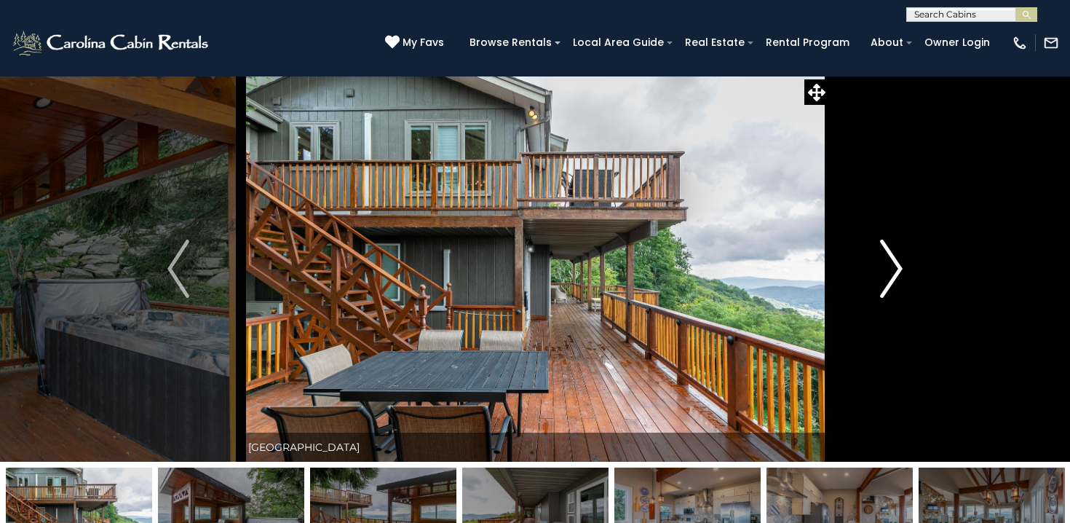
click at [895, 268] on img "Next" at bounding box center [892, 269] width 22 height 58
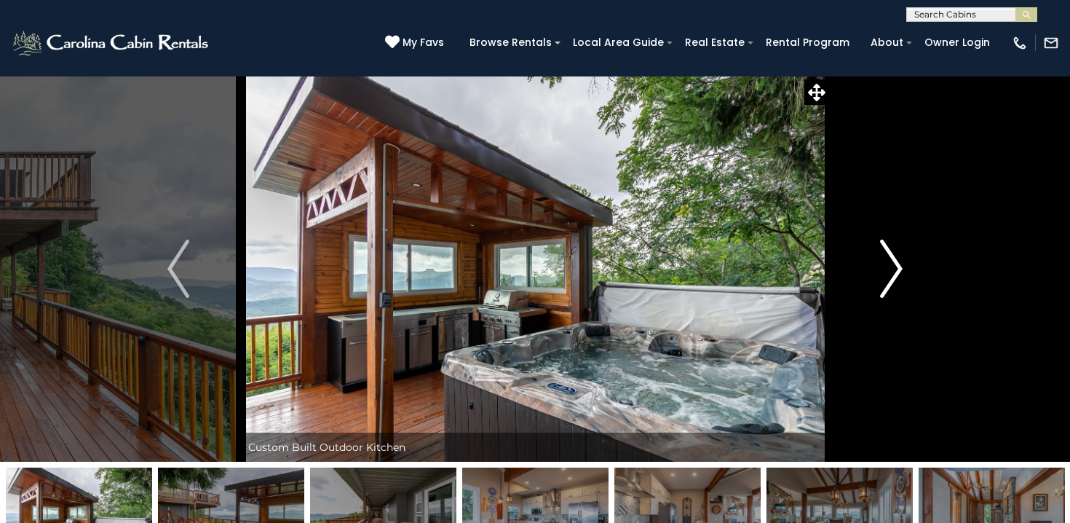
click at [895, 268] on img "Next" at bounding box center [892, 269] width 22 height 58
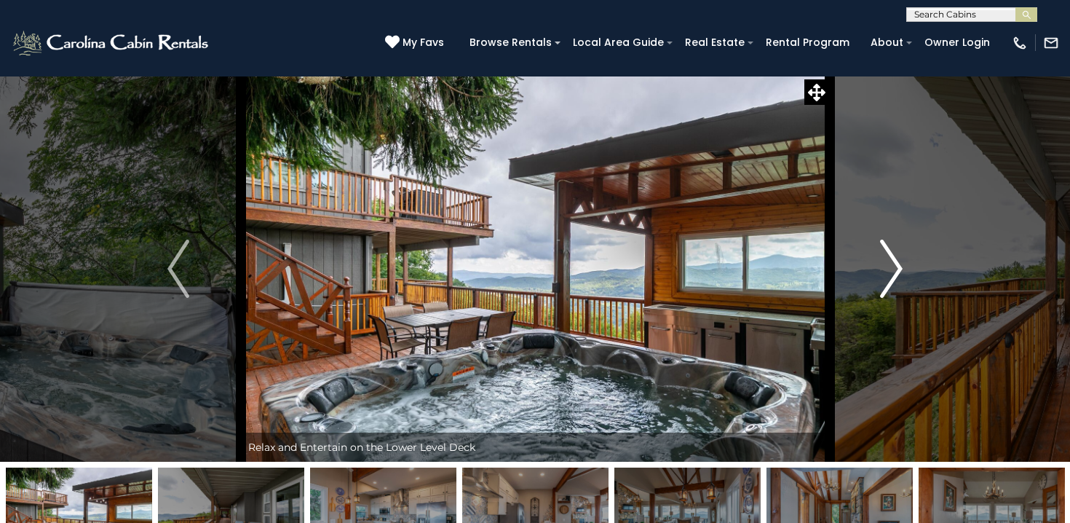
click at [895, 268] on img "Next" at bounding box center [892, 269] width 22 height 58
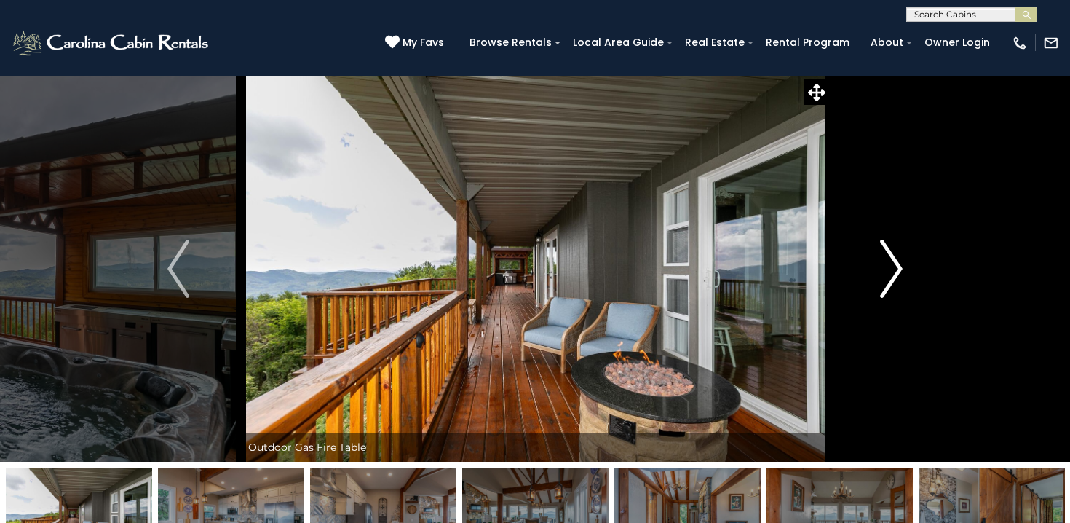
click at [895, 268] on img "Next" at bounding box center [892, 269] width 22 height 58
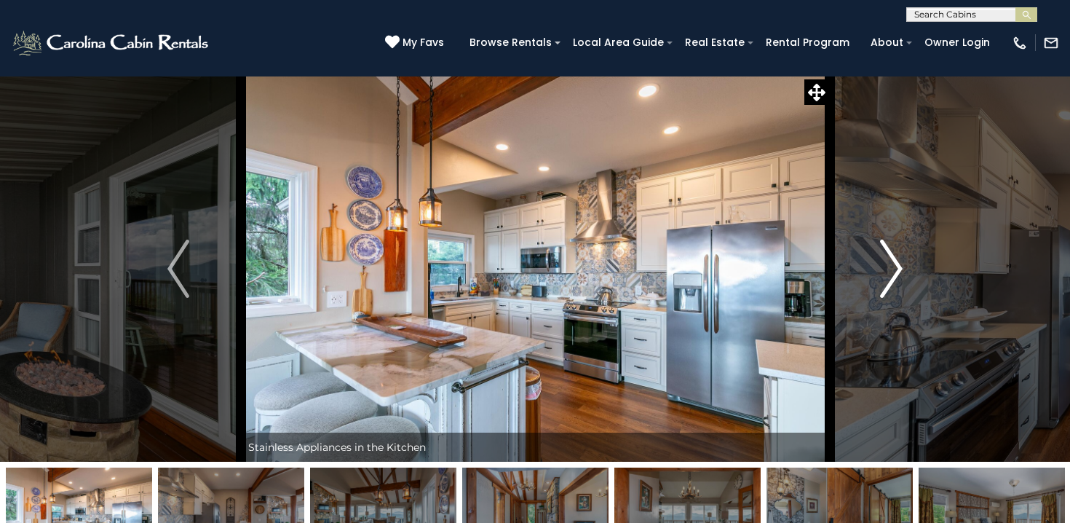
click at [895, 268] on img "Next" at bounding box center [892, 269] width 22 height 58
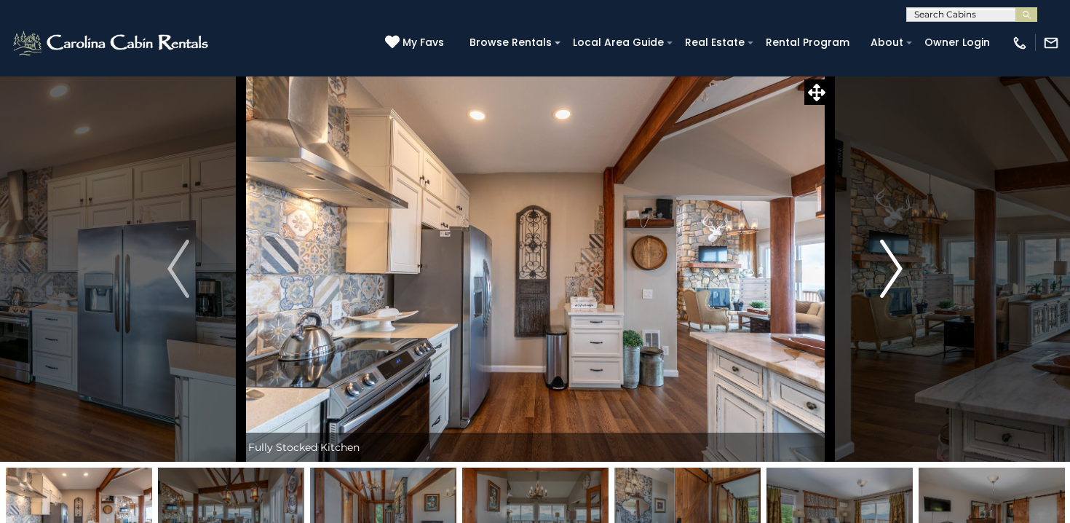
click at [895, 268] on img "Next" at bounding box center [892, 269] width 22 height 58
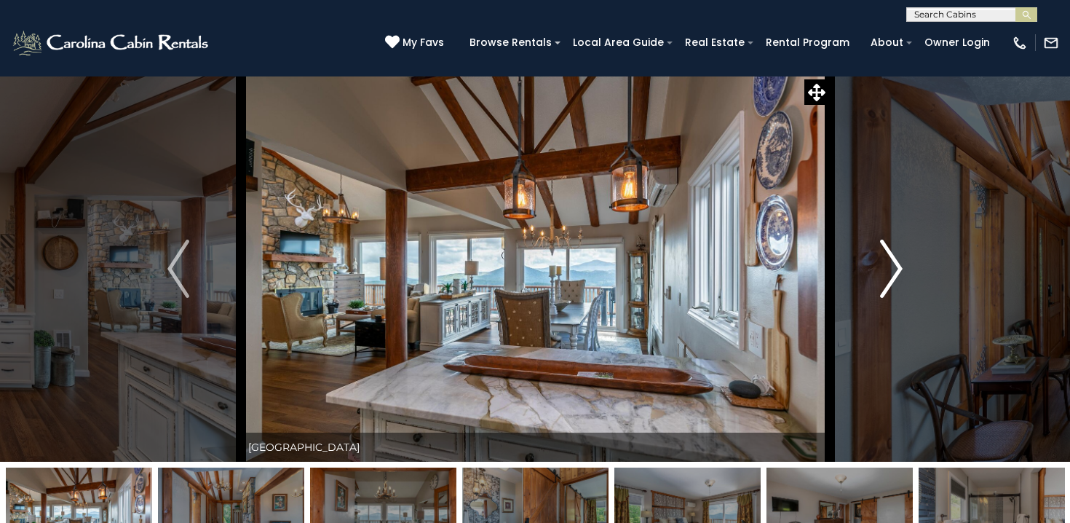
click at [895, 268] on img "Next" at bounding box center [892, 269] width 22 height 58
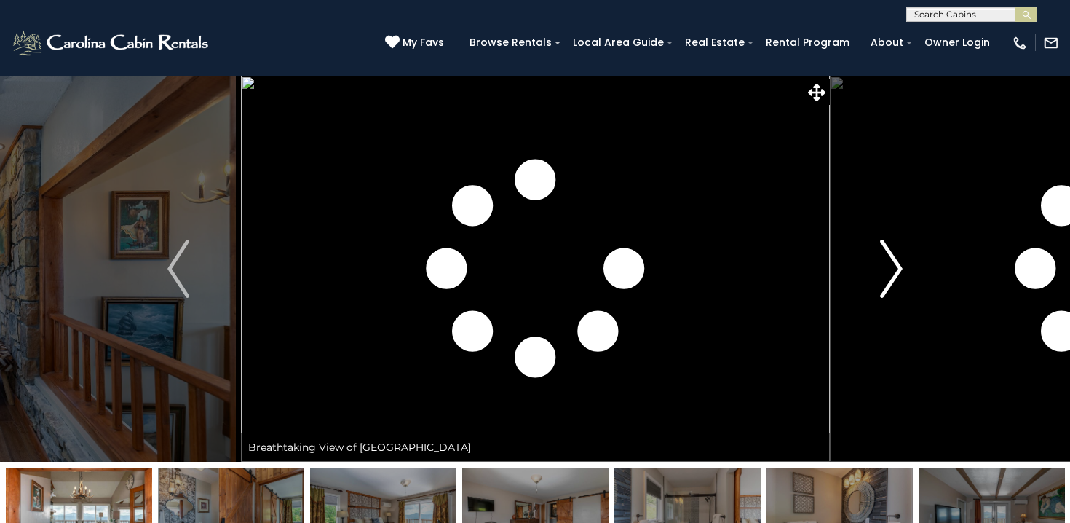
click at [895, 268] on img "Next" at bounding box center [892, 269] width 22 height 58
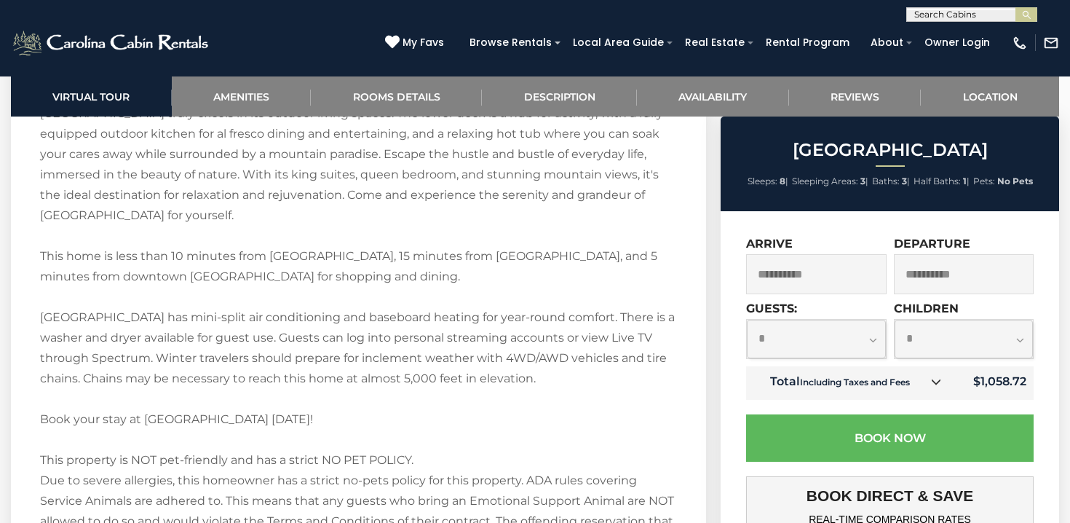
scroll to position [2324, 0]
